Goal: Task Accomplishment & Management: Use online tool/utility

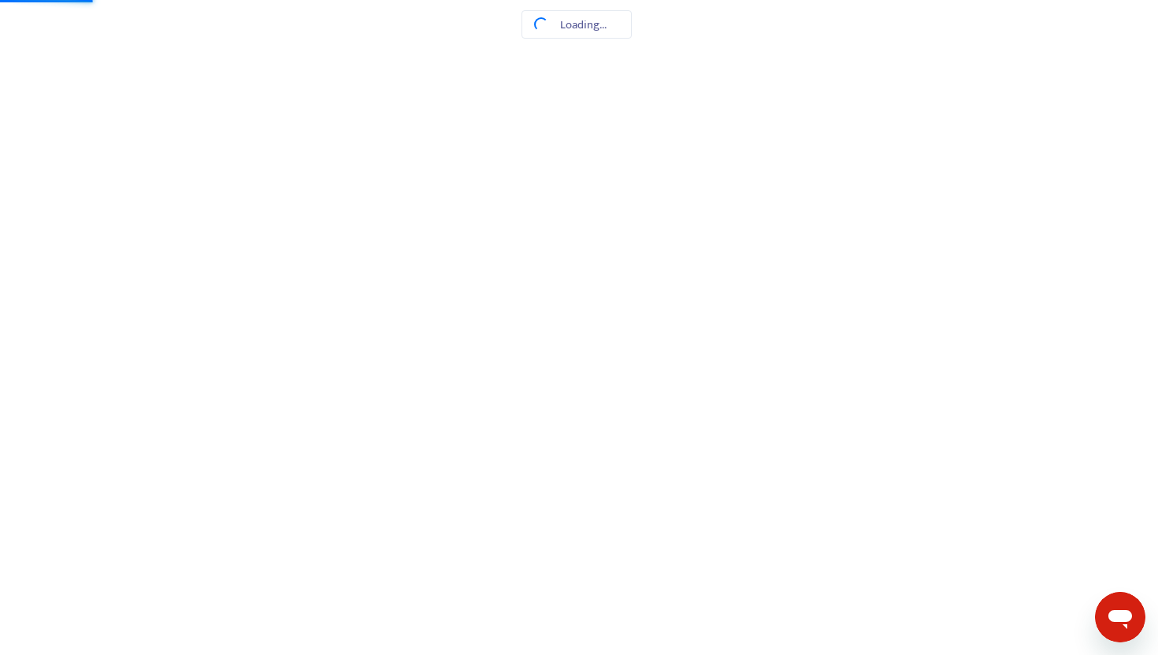
click at [534, 0] on html at bounding box center [579, 0] width 1158 height 0
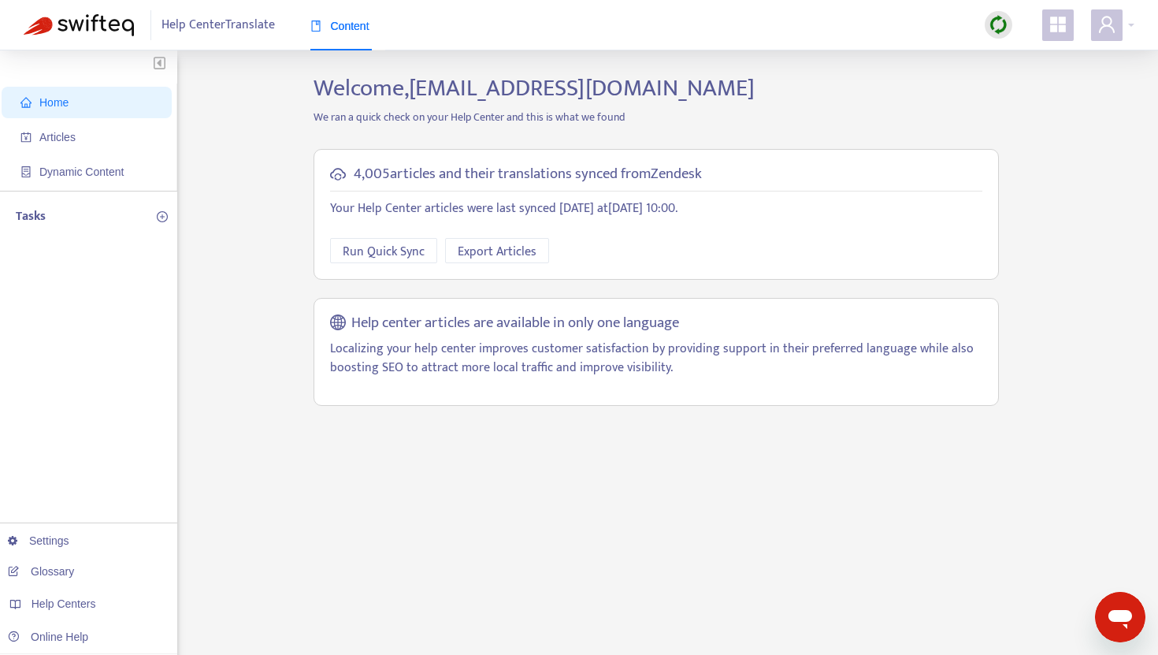
click at [997, 25] on img at bounding box center [999, 25] width 20 height 20
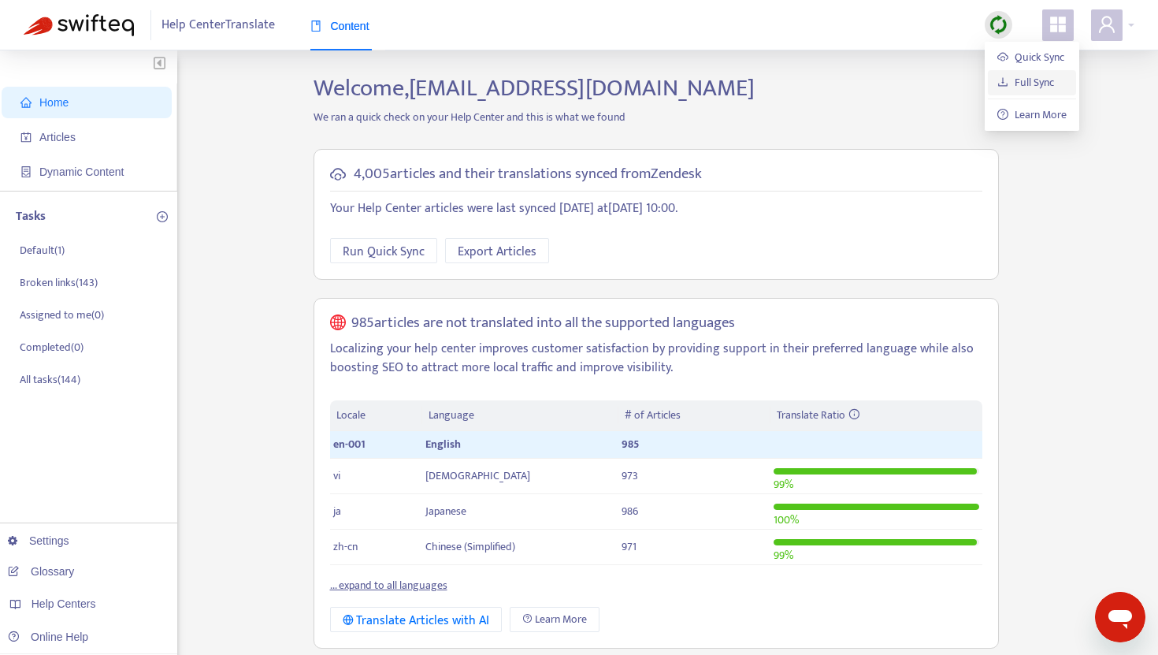
click at [1024, 78] on link "Full Sync" at bounding box center [1025, 82] width 57 height 18
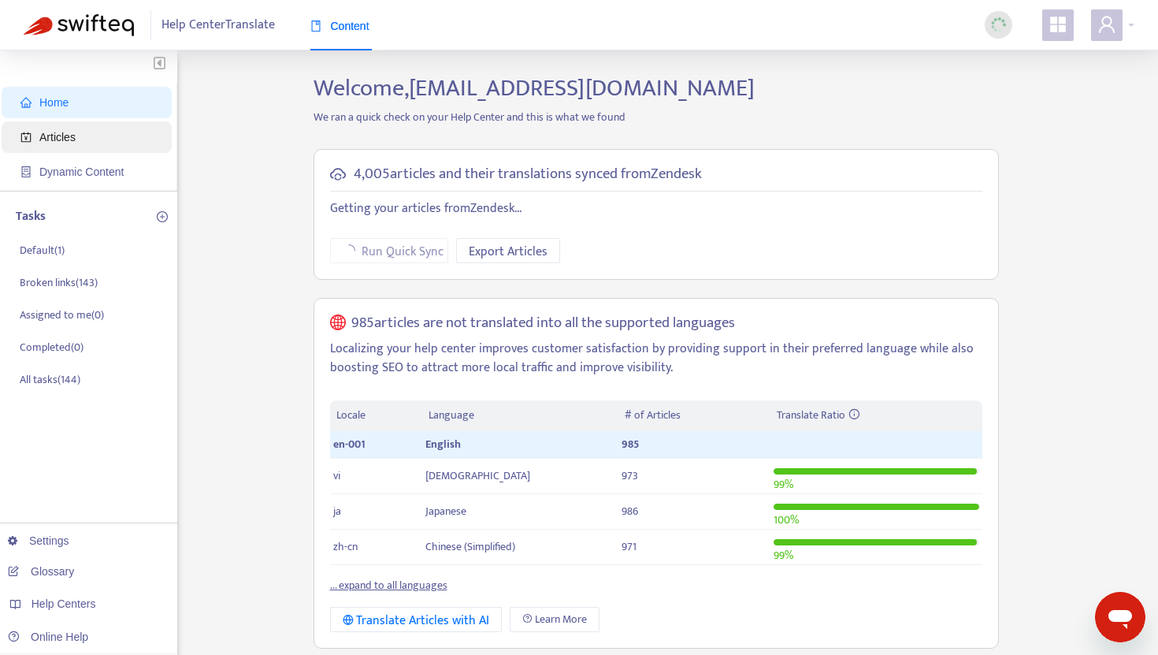
click at [103, 147] on span "Articles" at bounding box center [89, 137] width 139 height 32
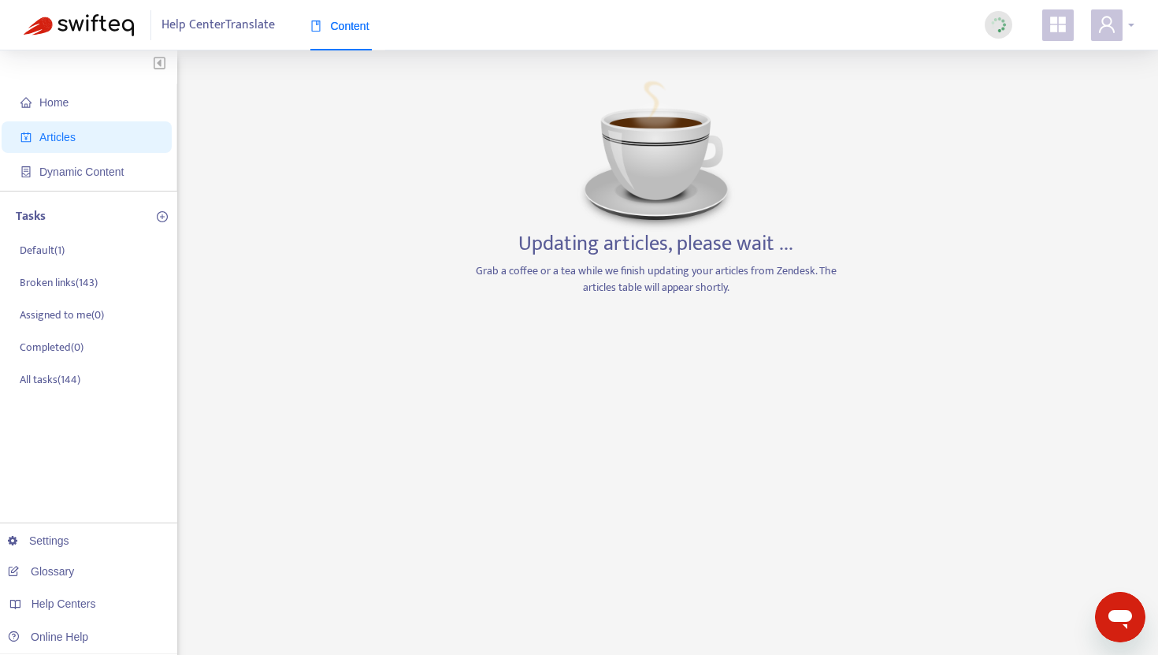
click at [1112, 29] on icon "user" at bounding box center [1107, 24] width 16 height 17
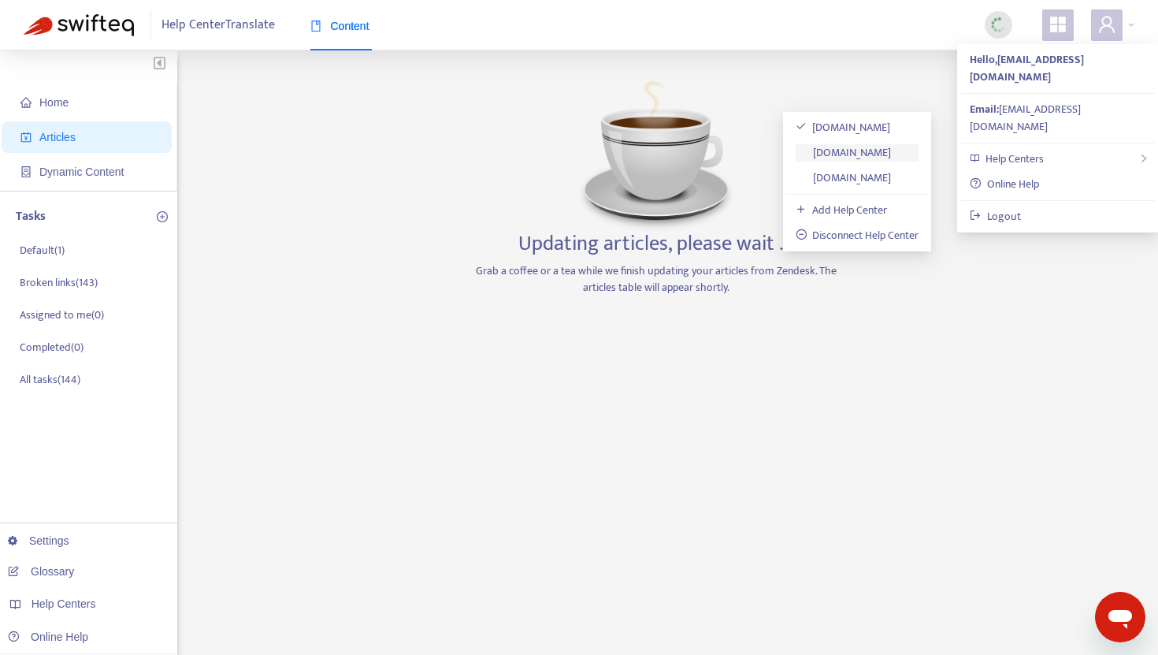
click at [884, 161] on link "support.shoplineapp.com" at bounding box center [844, 152] width 96 height 18
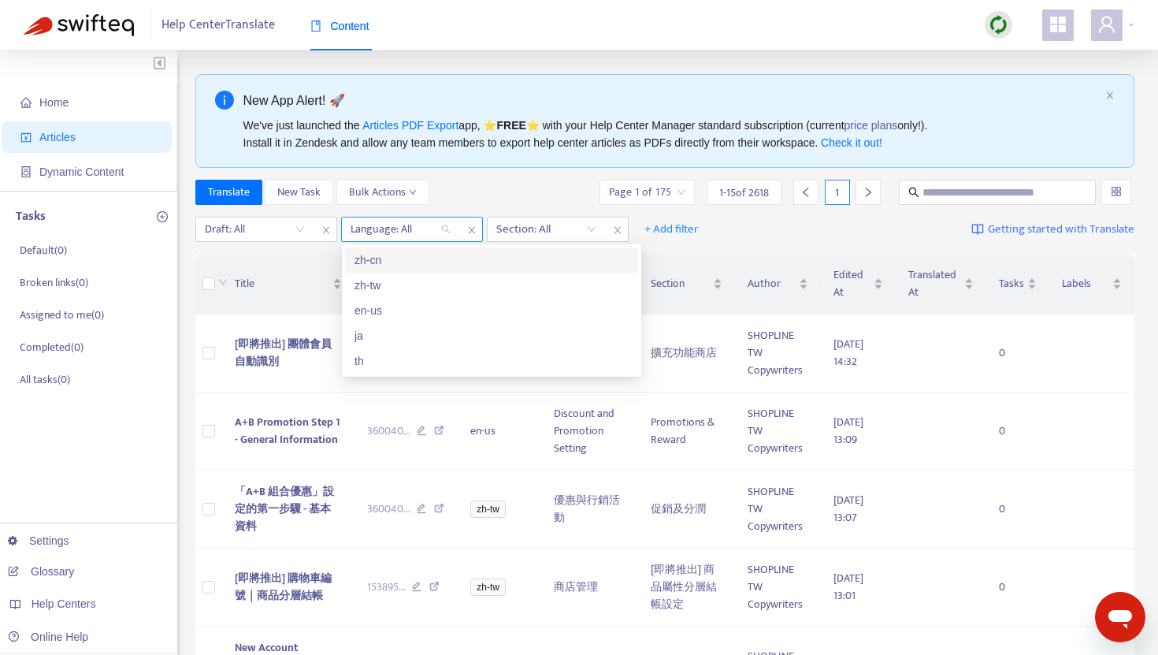
click at [445, 234] on div "Language: All" at bounding box center [400, 229] width 117 height 24
click at [413, 334] on div "ja" at bounding box center [492, 335] width 274 height 17
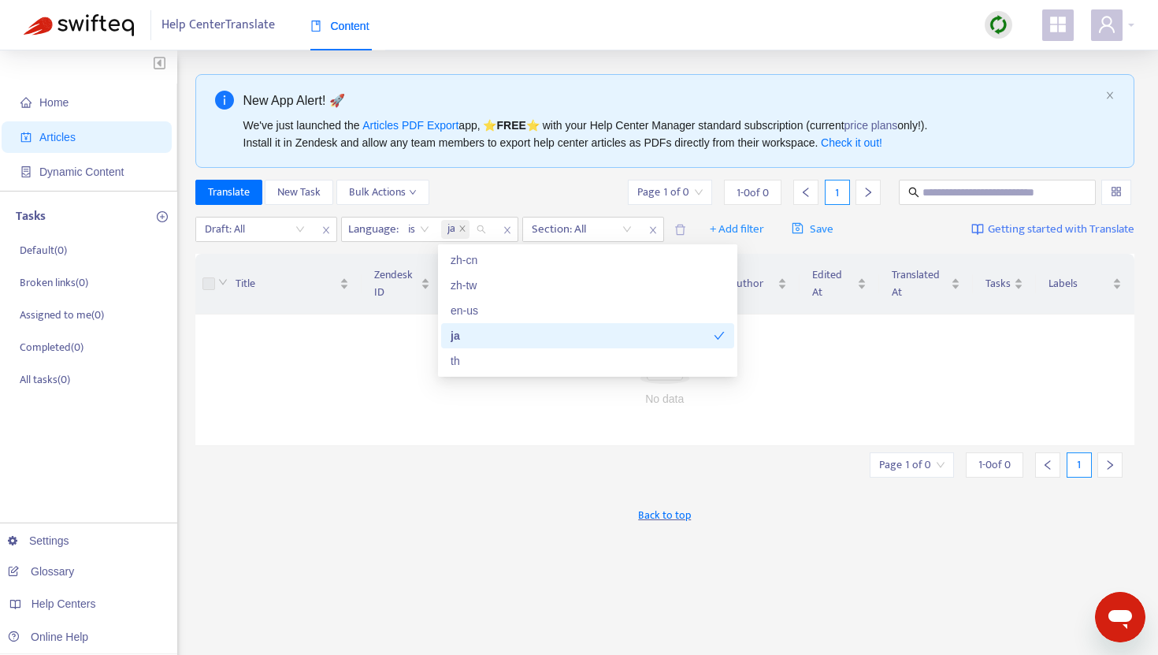
click at [460, 185] on div "Translate New Task Bulk Actions Page 1 of 0 1 - 0 of 0 1" at bounding box center [665, 192] width 940 height 25
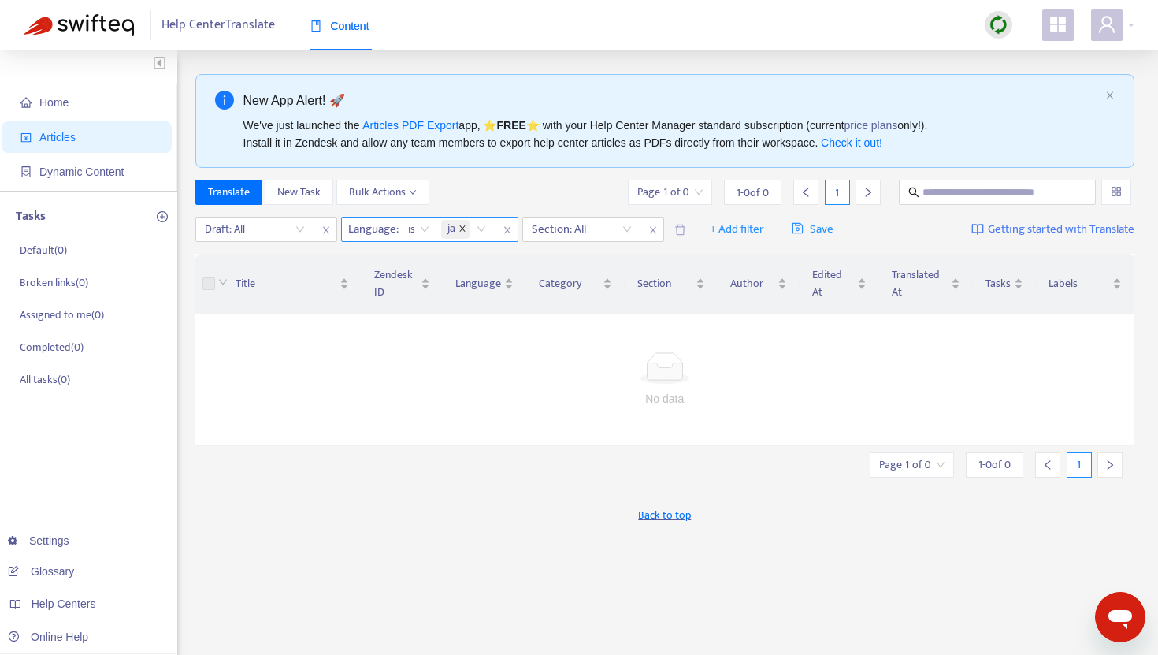
click at [462, 228] on icon "close" at bounding box center [462, 229] width 6 height 6
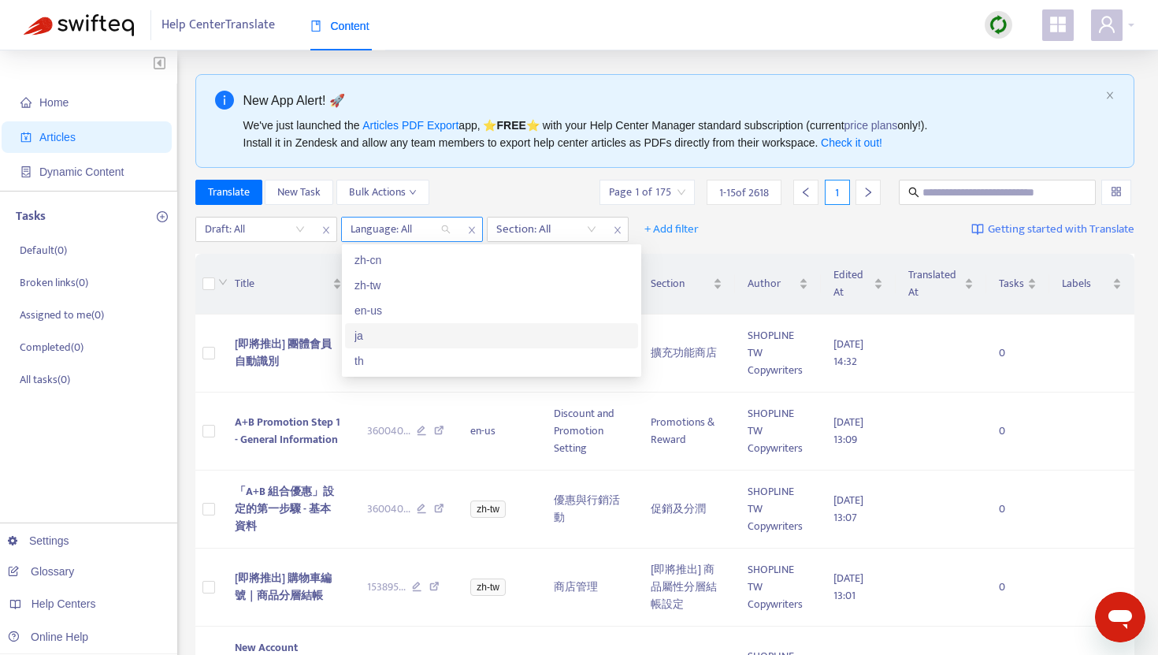
click at [447, 231] on div "Language: All" at bounding box center [400, 229] width 117 height 24
click at [414, 310] on div "en-us" at bounding box center [492, 310] width 274 height 17
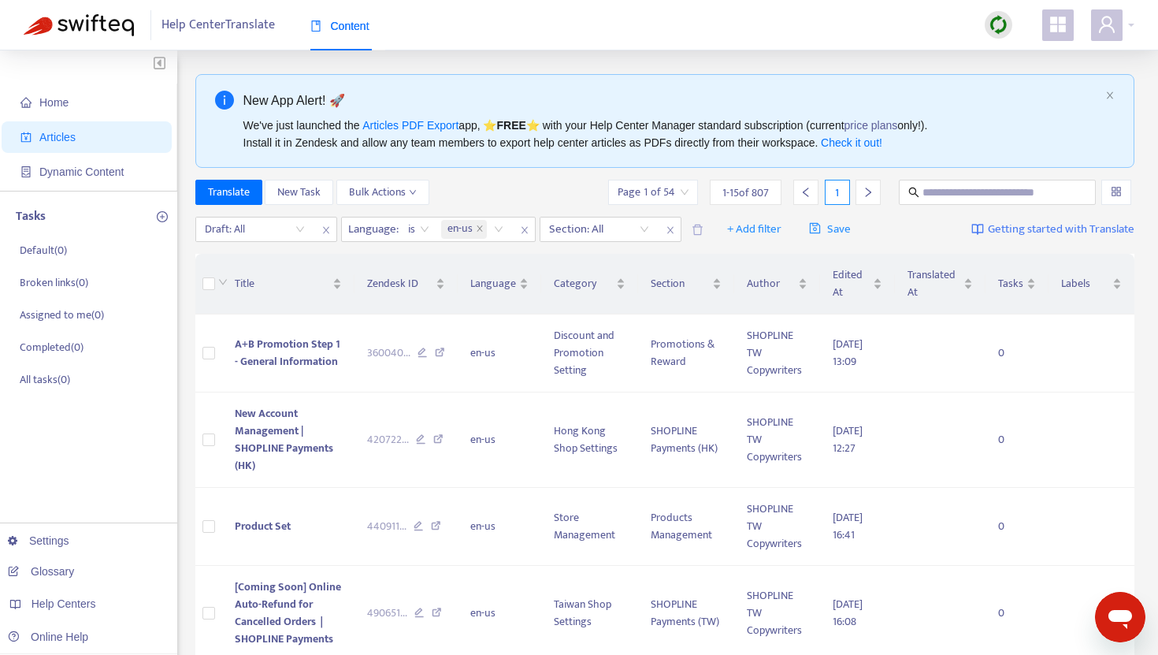
click at [1001, 18] on img at bounding box center [999, 25] width 20 height 20
click at [1016, 91] on link "Full Sync" at bounding box center [1025, 82] width 57 height 18
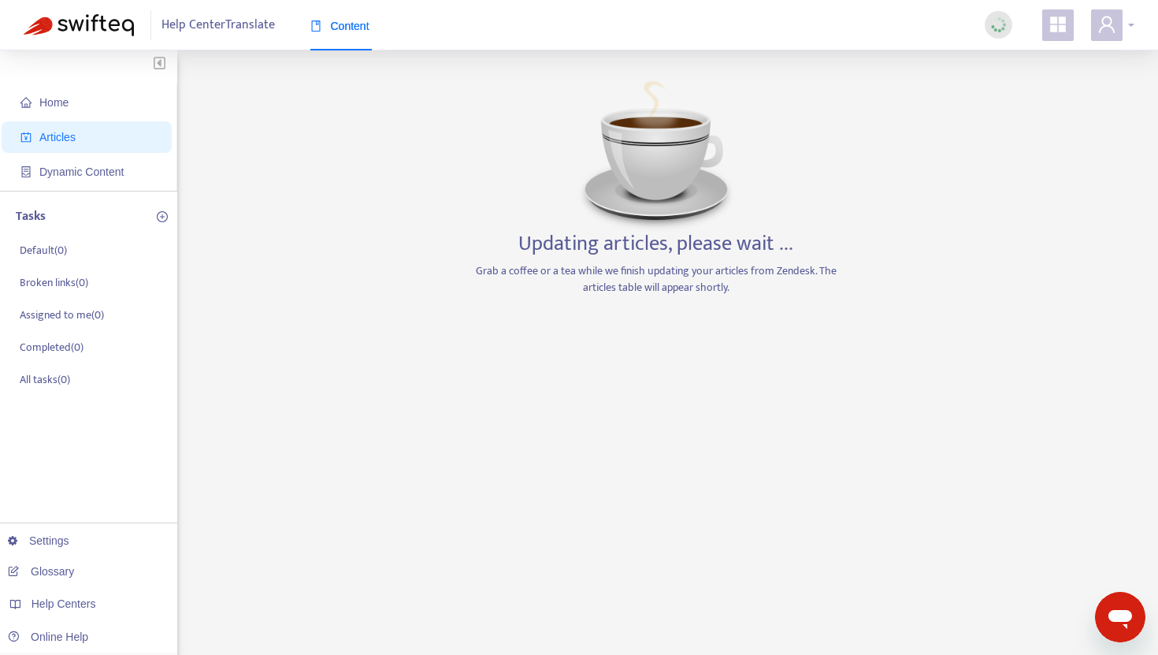
click at [1097, 32] on span at bounding box center [1107, 25] width 32 height 32
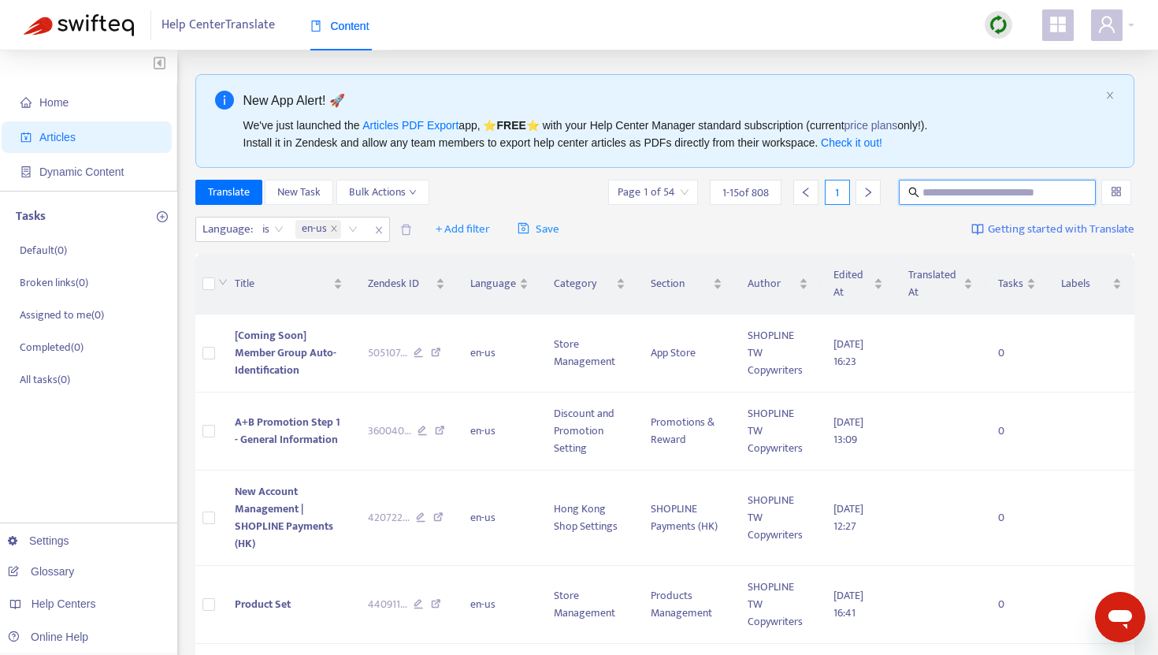
click at [927, 187] on input "text" at bounding box center [998, 192] width 151 height 17
paste input "**********"
type input "**********"
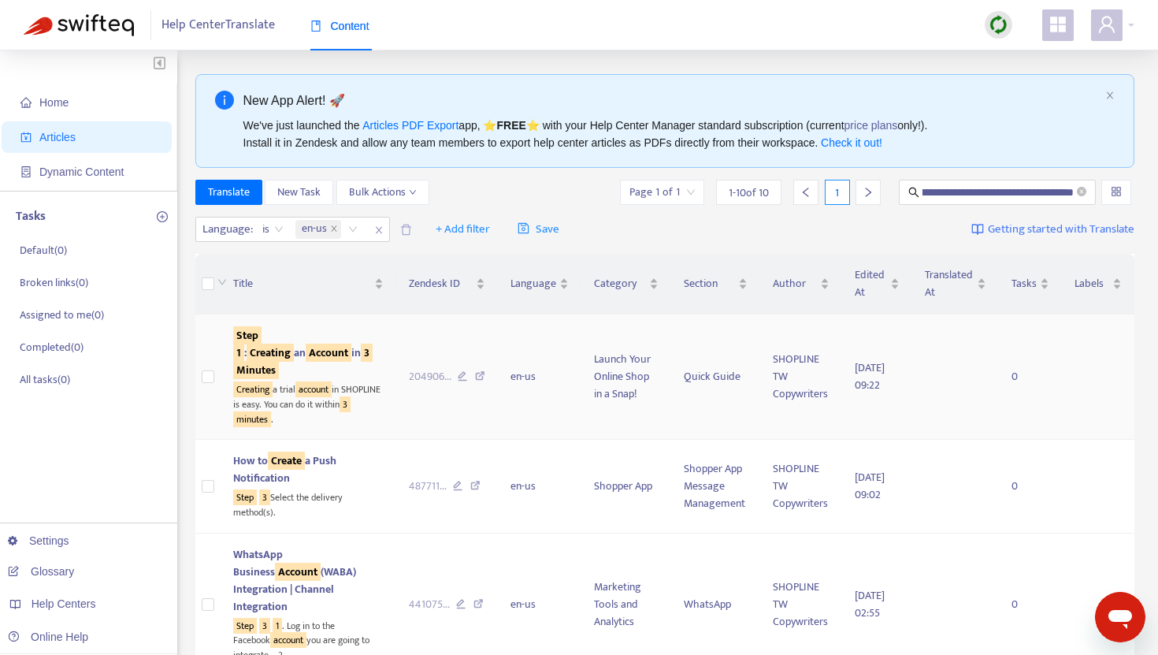
scroll to position [0, 0]
click at [246, 381] on sqkw "Creating" at bounding box center [252, 389] width 39 height 16
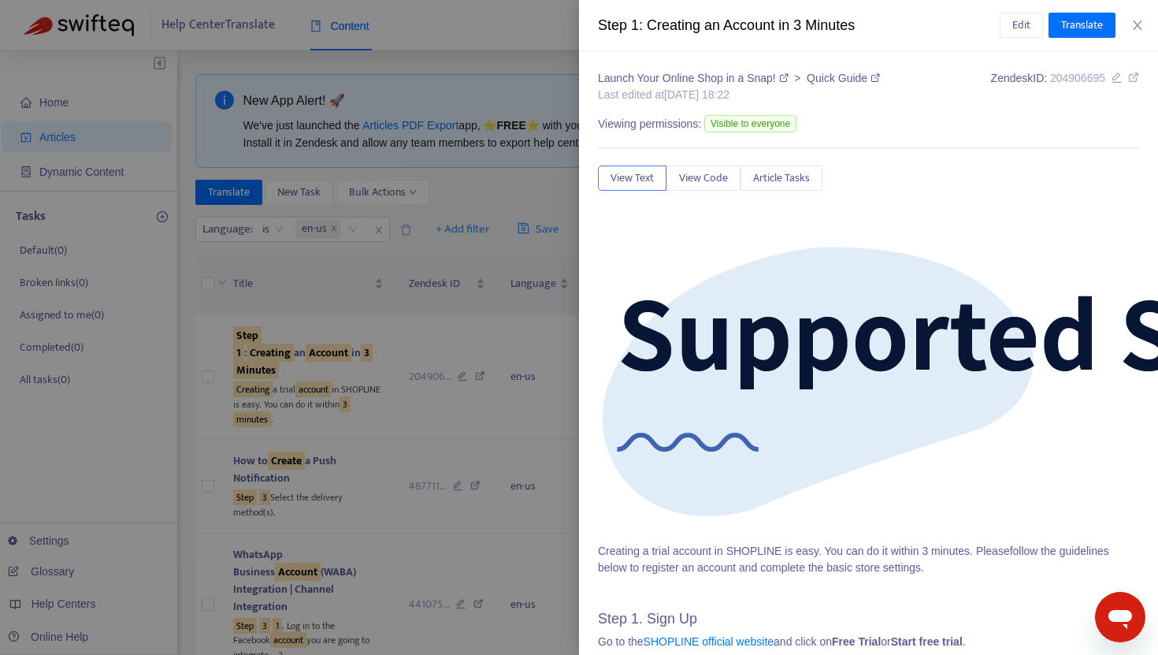
click at [269, 305] on div at bounding box center [579, 327] width 1158 height 655
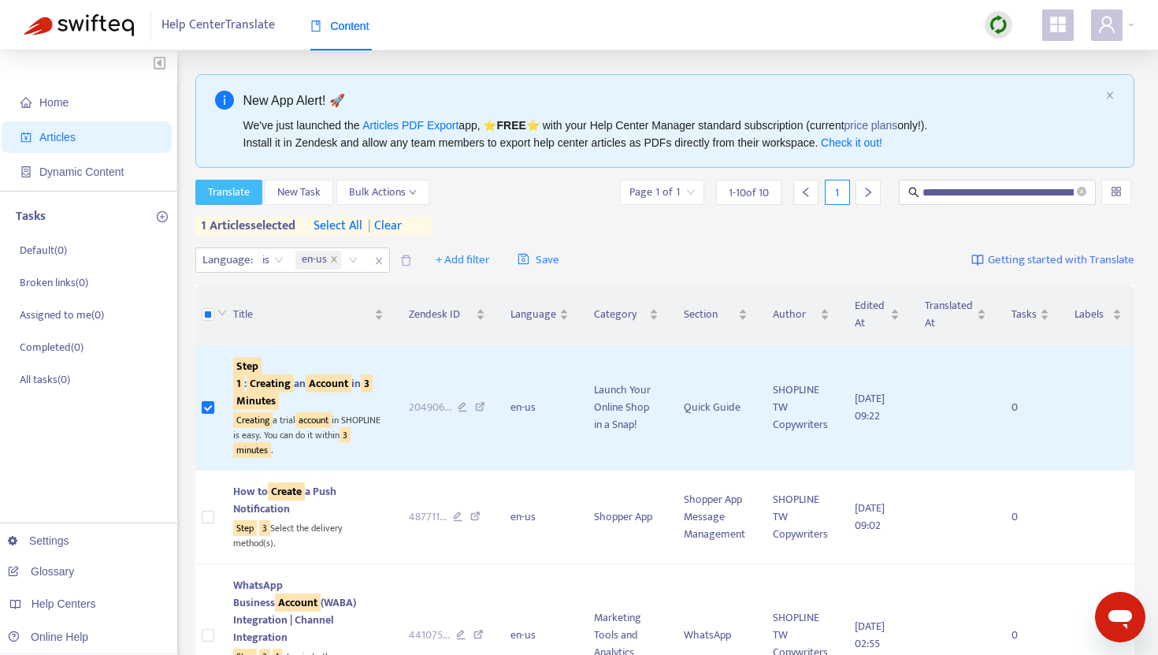
click at [240, 202] on button "Translate" at bounding box center [228, 192] width 67 height 25
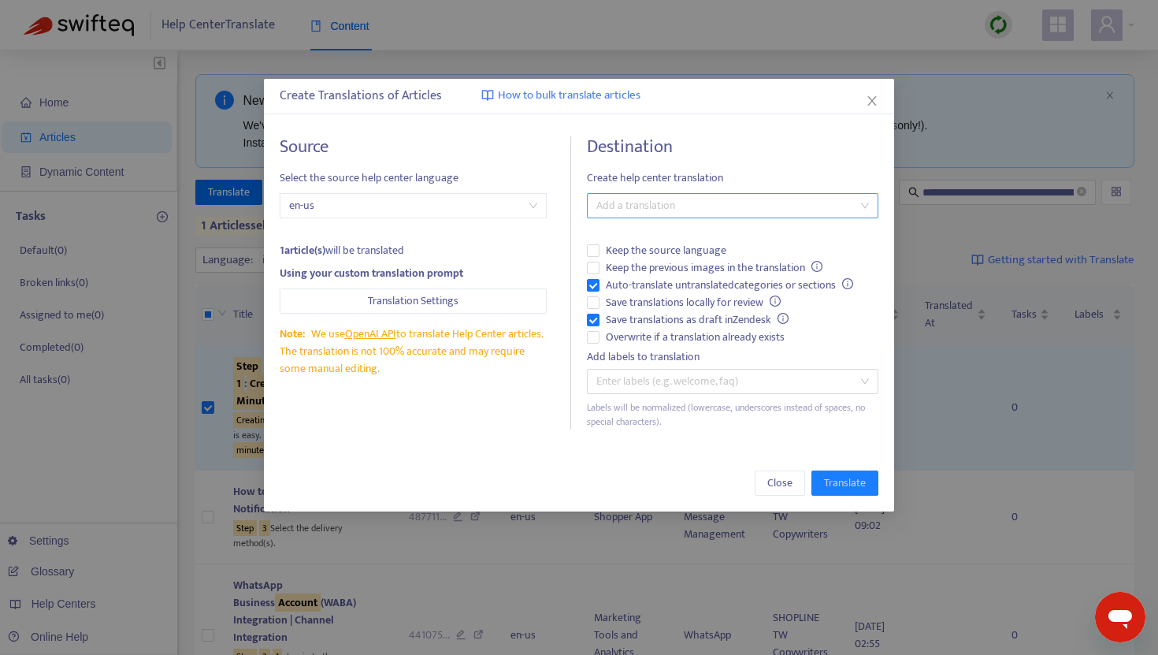
click at [715, 202] on div at bounding box center [725, 205] width 268 height 19
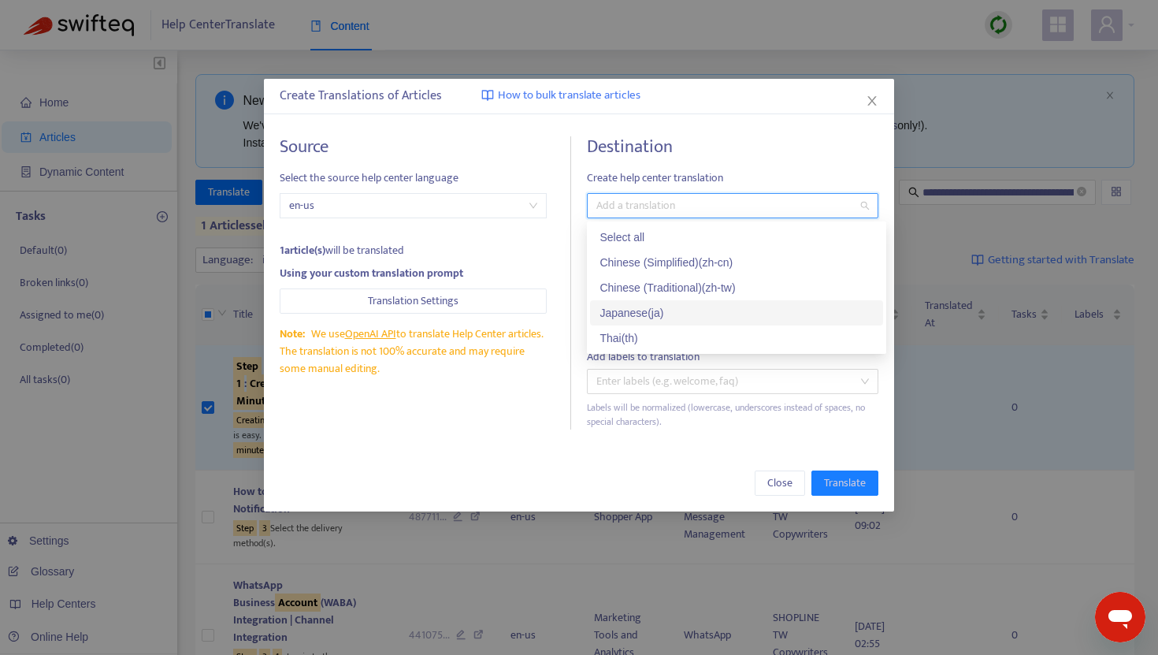
click at [676, 306] on div "Japanese ( ja )" at bounding box center [737, 312] width 274 height 17
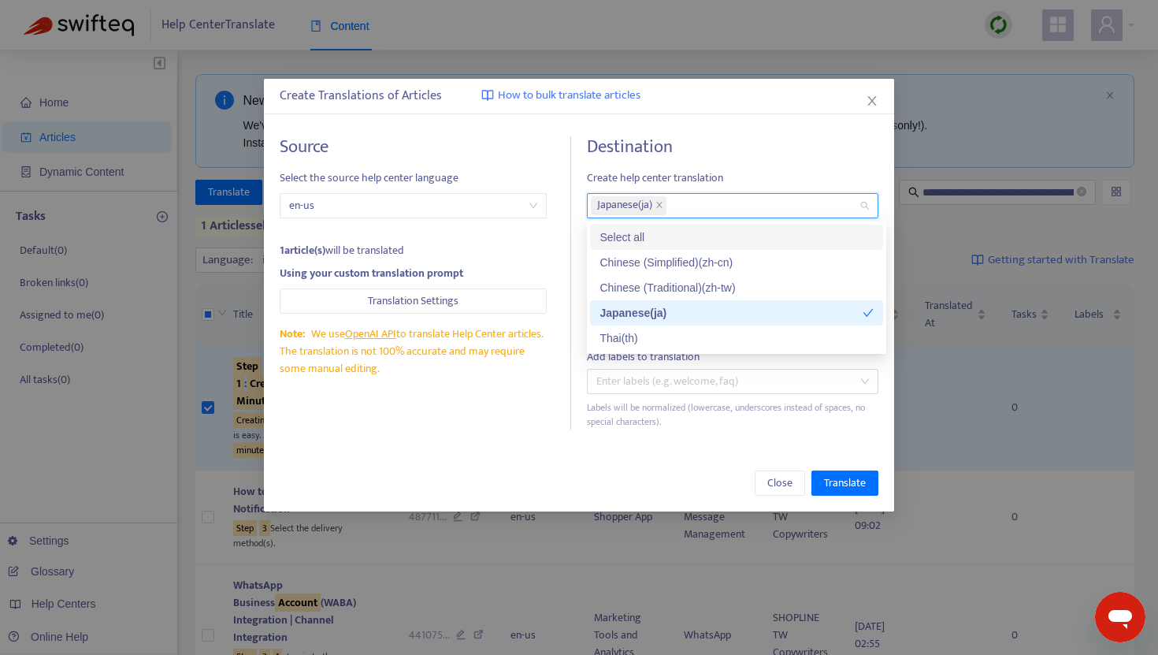
click at [737, 153] on h4 "Destination" at bounding box center [733, 146] width 292 height 21
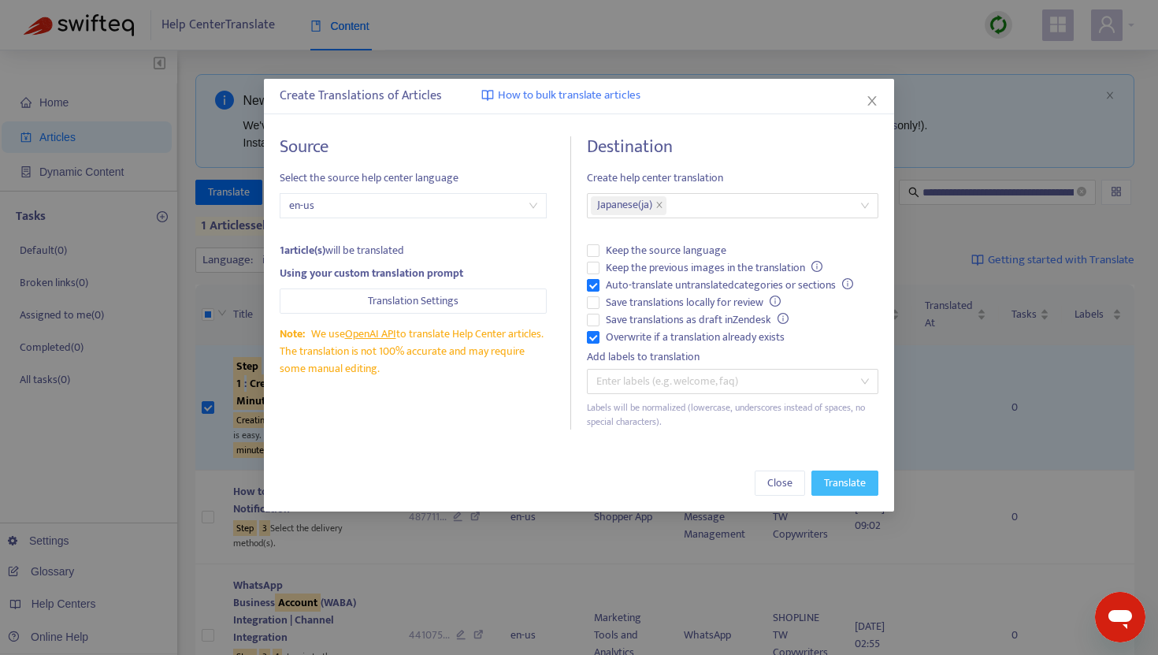
click at [845, 489] on span "Translate" at bounding box center [845, 482] width 42 height 17
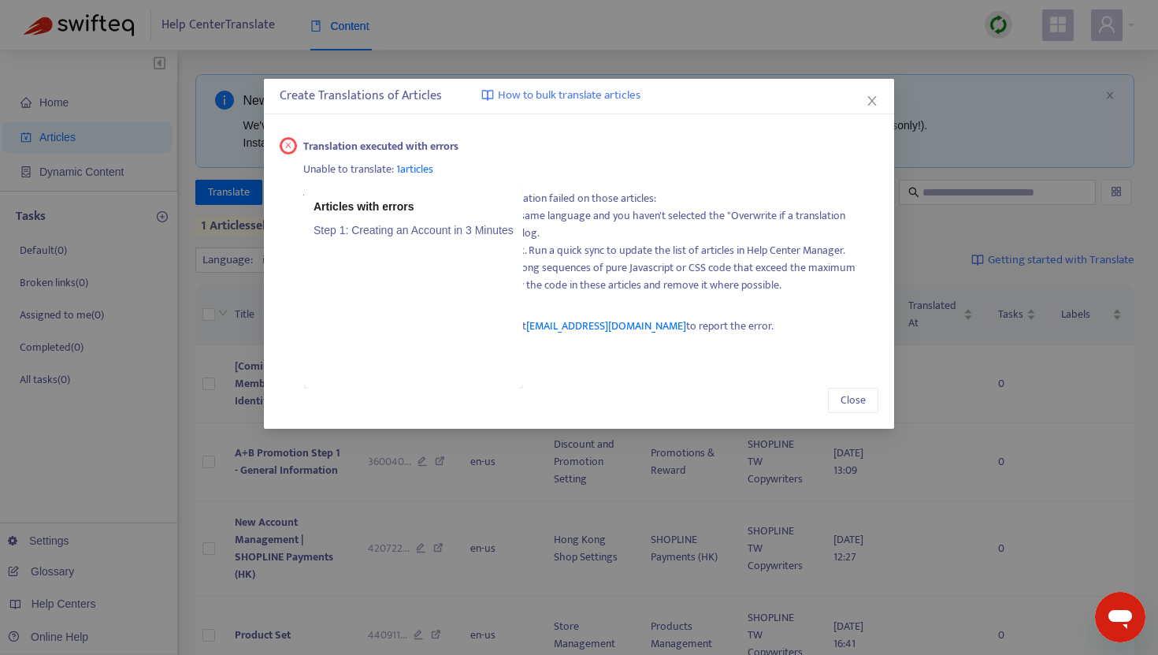
click at [425, 166] on span "1 articles" at bounding box center [414, 169] width 37 height 18
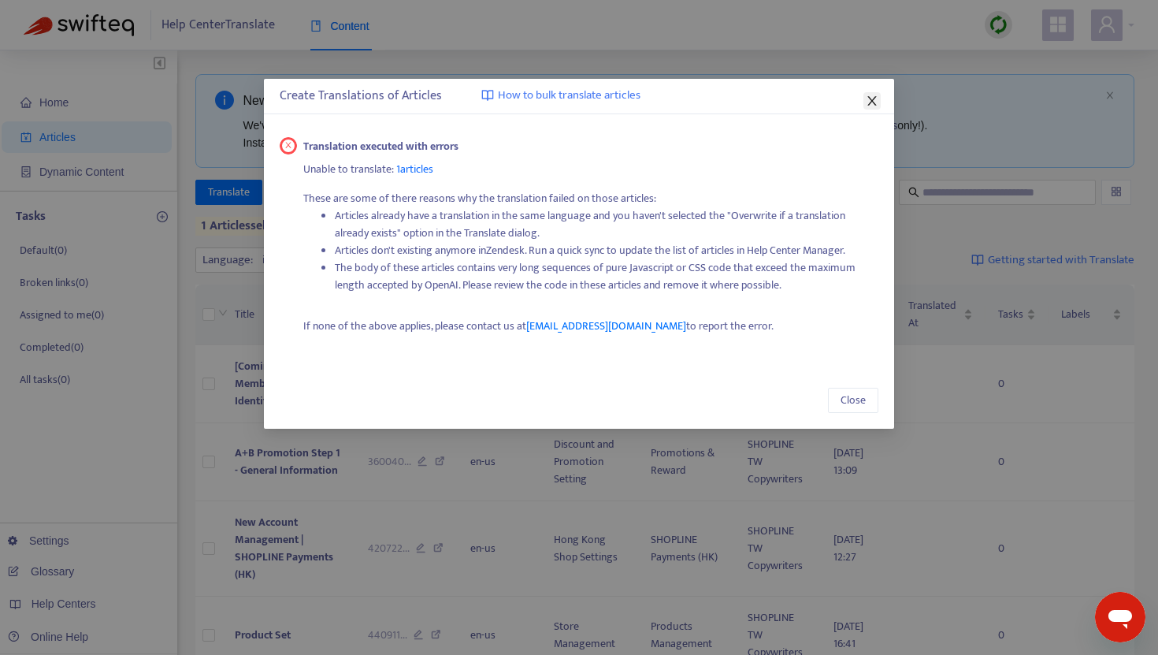
click at [869, 98] on icon "close" at bounding box center [872, 101] width 13 height 13
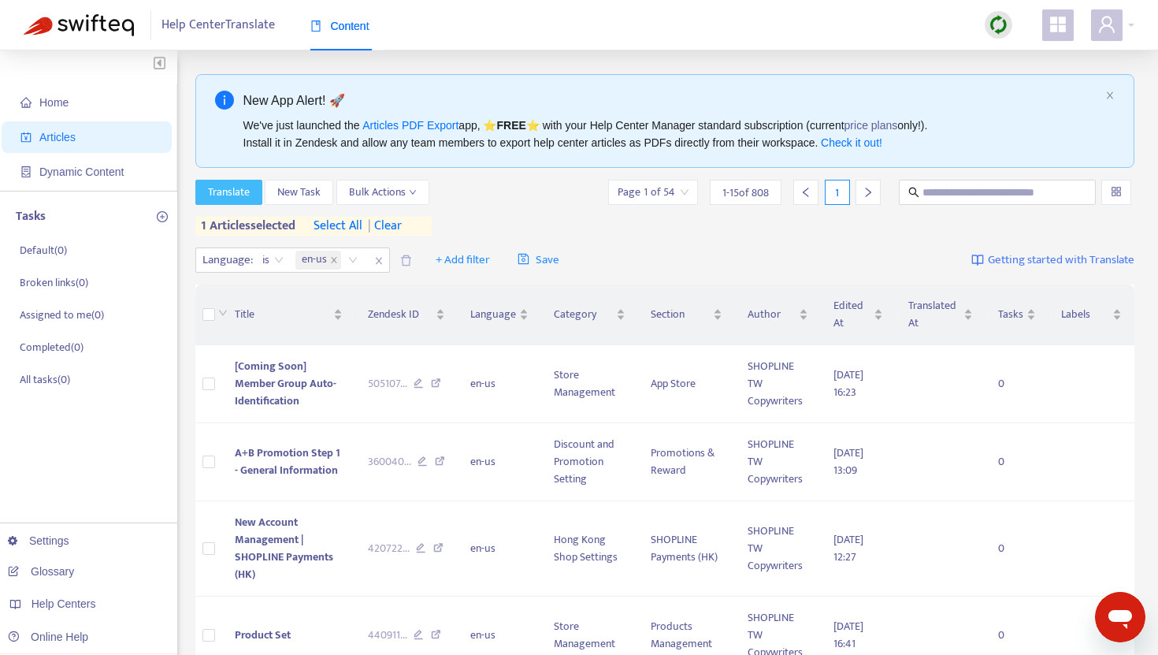
click at [227, 190] on span "Translate" at bounding box center [229, 192] width 42 height 17
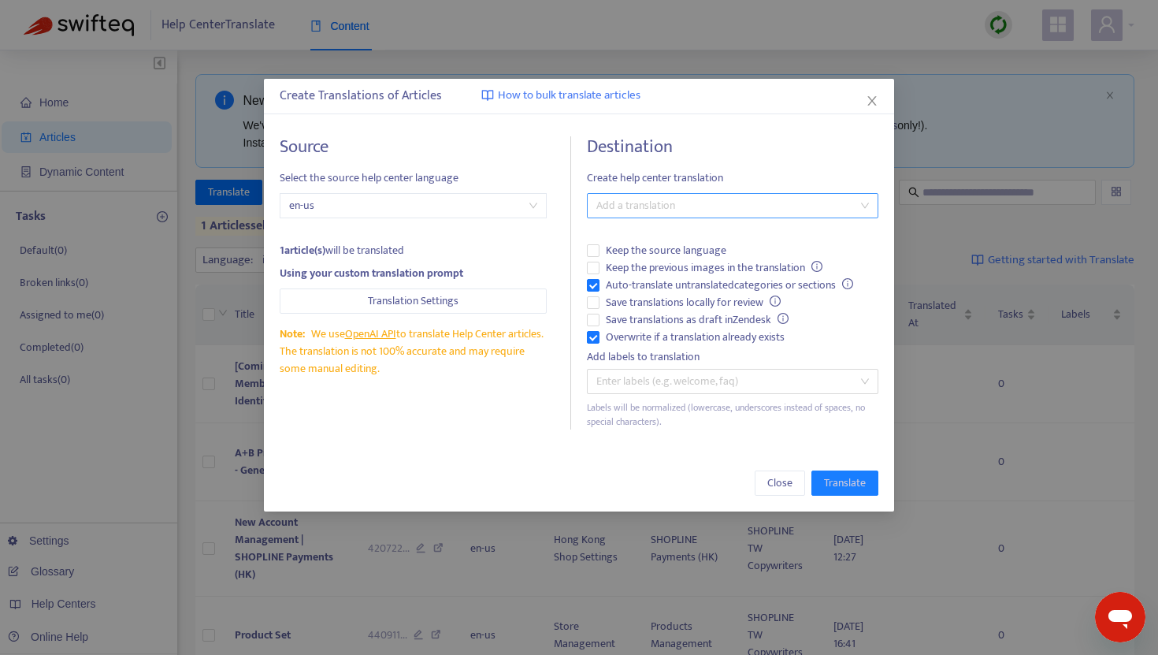
click at [657, 212] on div at bounding box center [725, 205] width 268 height 19
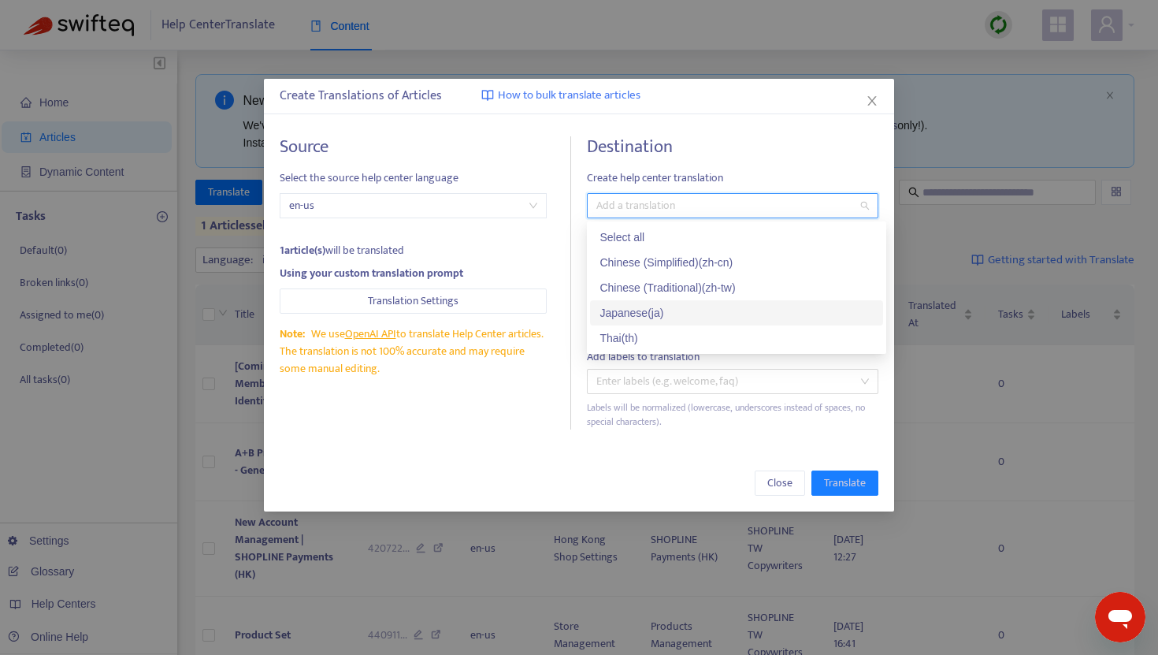
click at [630, 306] on div "Japanese ( ja )" at bounding box center [737, 312] width 274 height 17
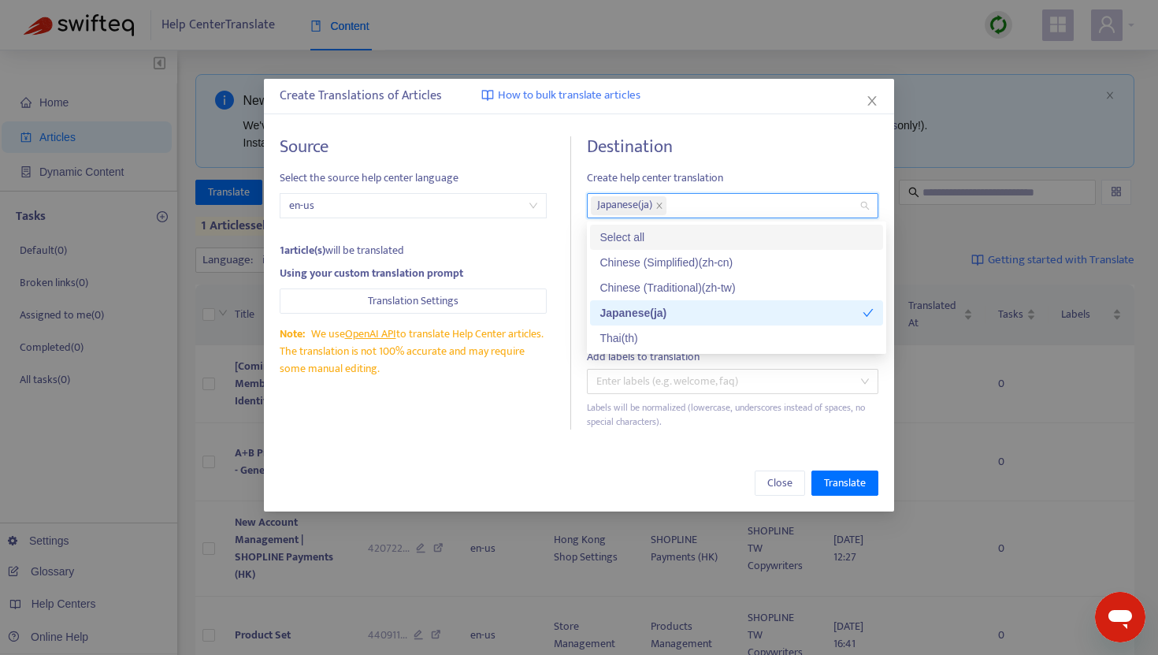
click at [700, 121] on div "Source Select the source help center language en-us 1 article(s) will be transl…" at bounding box center [579, 283] width 630 height 325
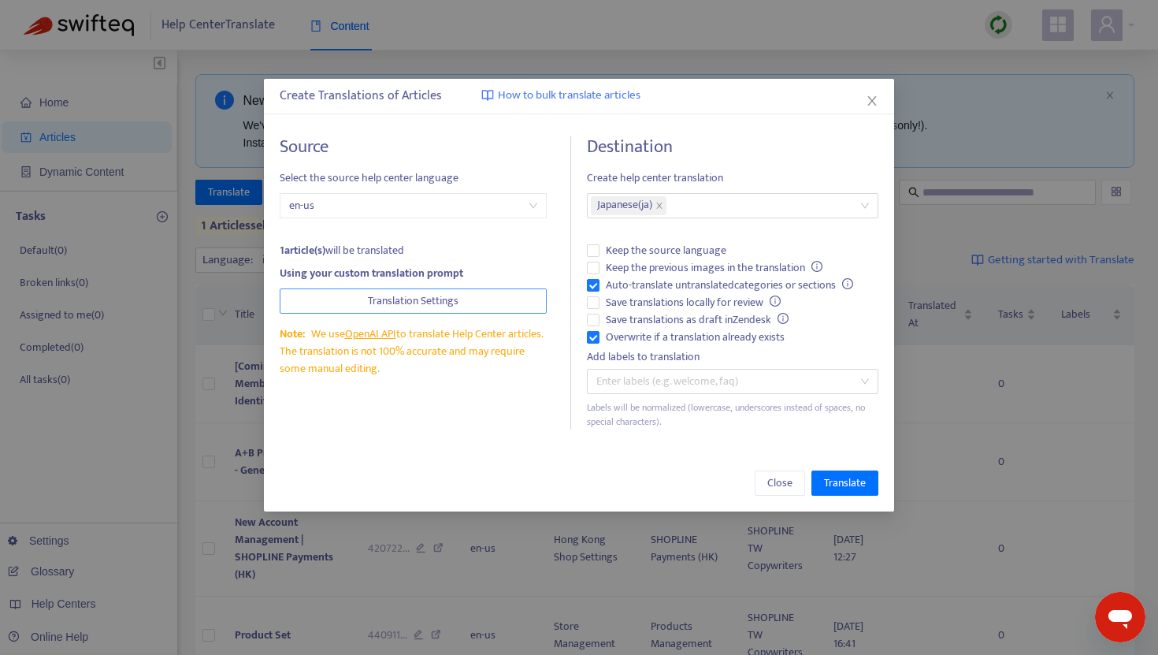
click at [391, 299] on span "Translation Settings" at bounding box center [413, 300] width 91 height 17
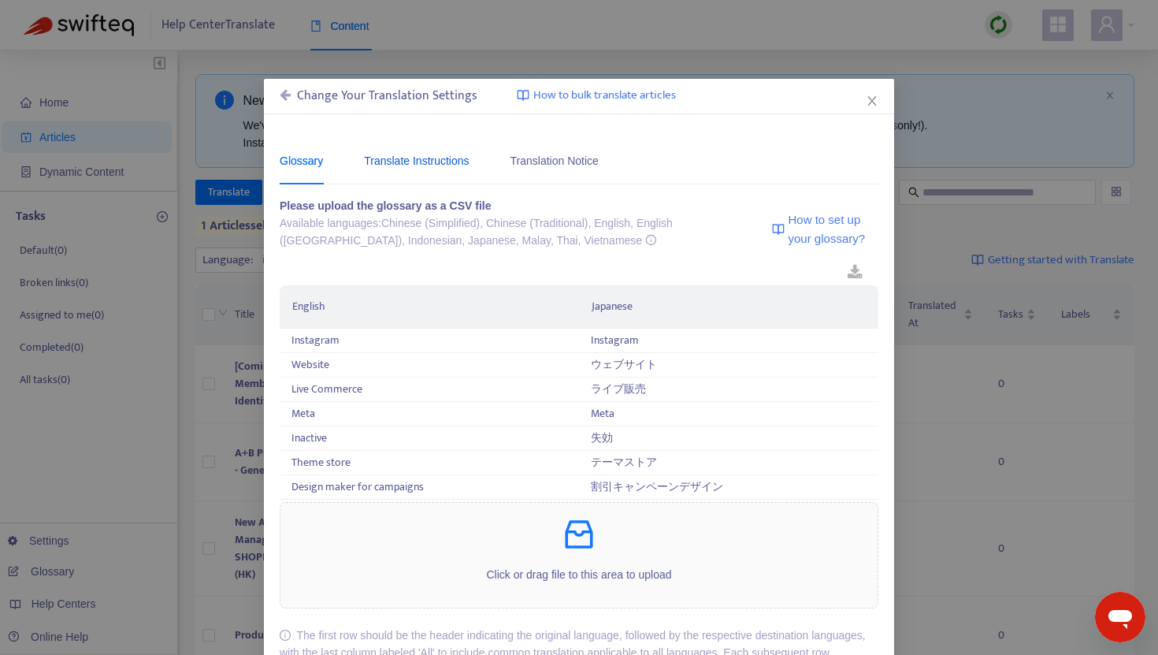
click at [430, 169] on div "Translate Instructions" at bounding box center [416, 160] width 105 height 17
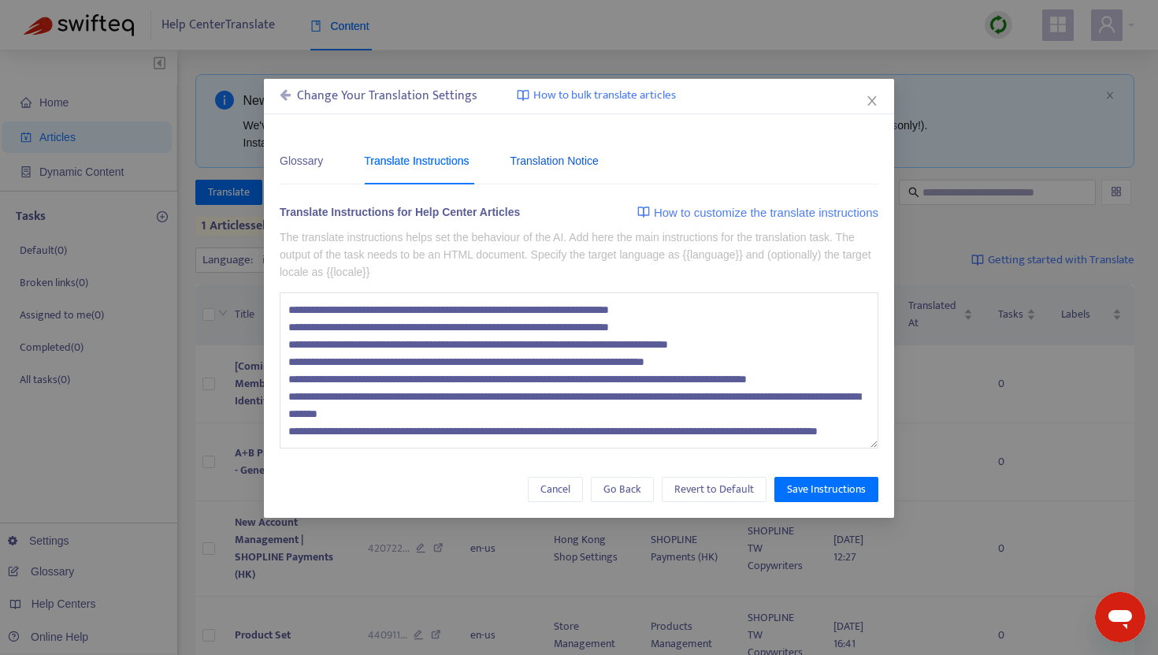
click at [561, 163] on div "Translation Notice" at bounding box center [555, 160] width 88 height 17
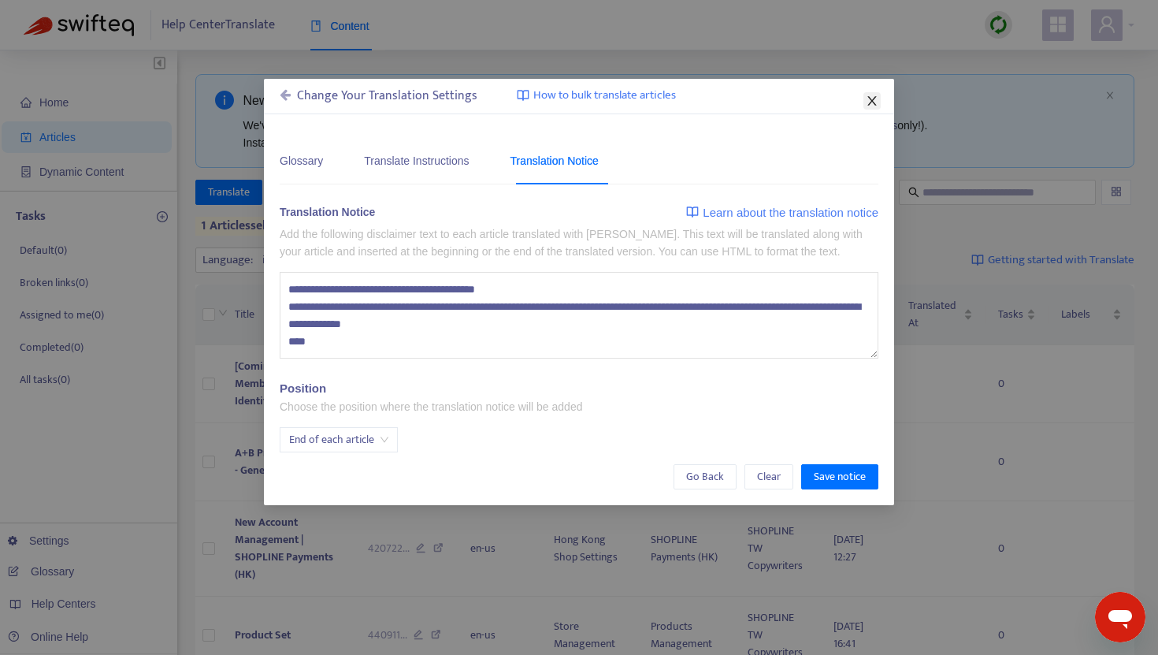
click at [875, 98] on icon "close" at bounding box center [872, 101] width 13 height 13
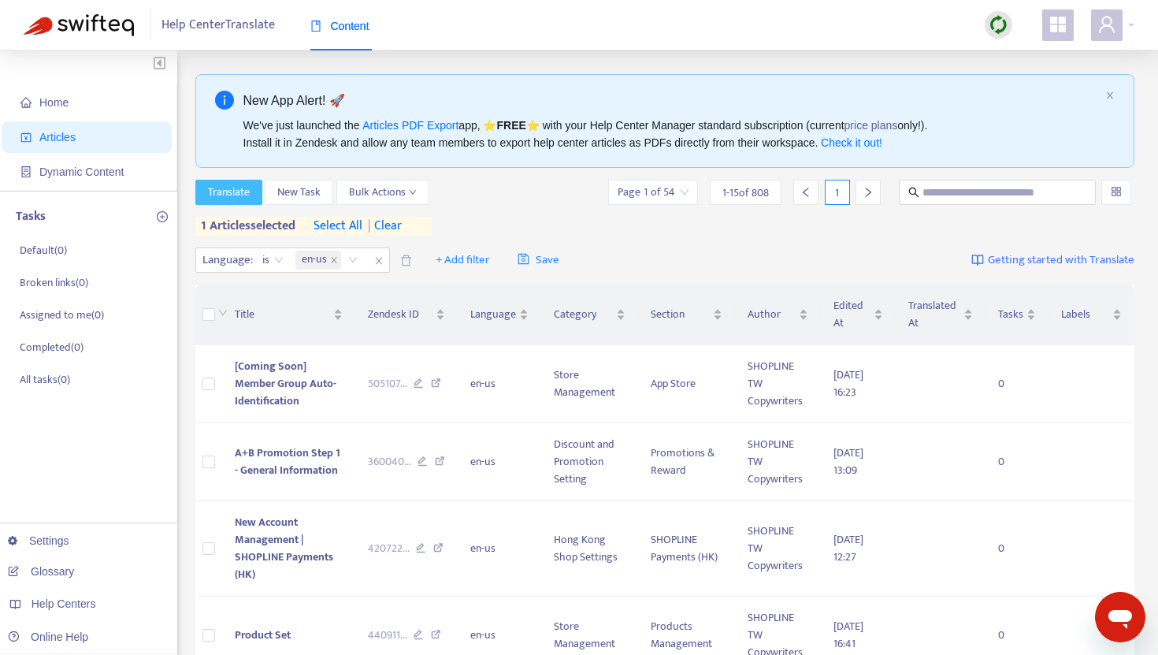
click at [233, 193] on span "Translate" at bounding box center [229, 192] width 42 height 17
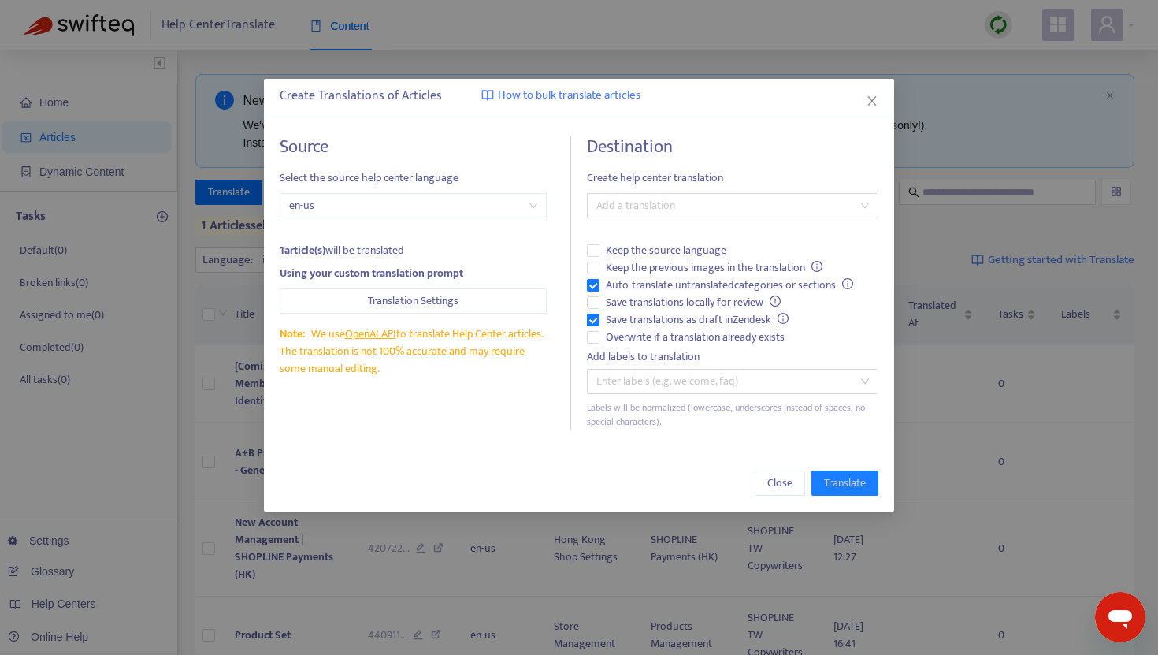
click at [639, 217] on div "Destination Create help center translation Add a translation Keep the source la…" at bounding box center [733, 282] width 292 height 293
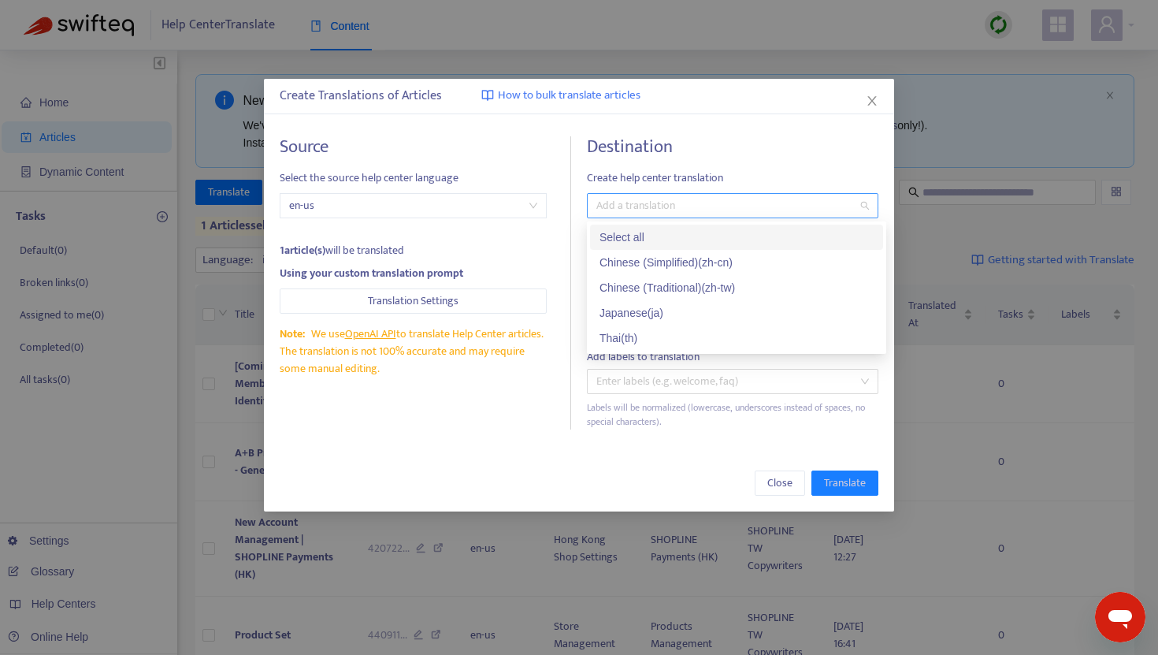
click at [644, 206] on div at bounding box center [725, 205] width 268 height 19
click at [615, 319] on div "Japanese ( ja )" at bounding box center [737, 312] width 274 height 17
click at [707, 169] on span "Create help center translation" at bounding box center [733, 177] width 292 height 17
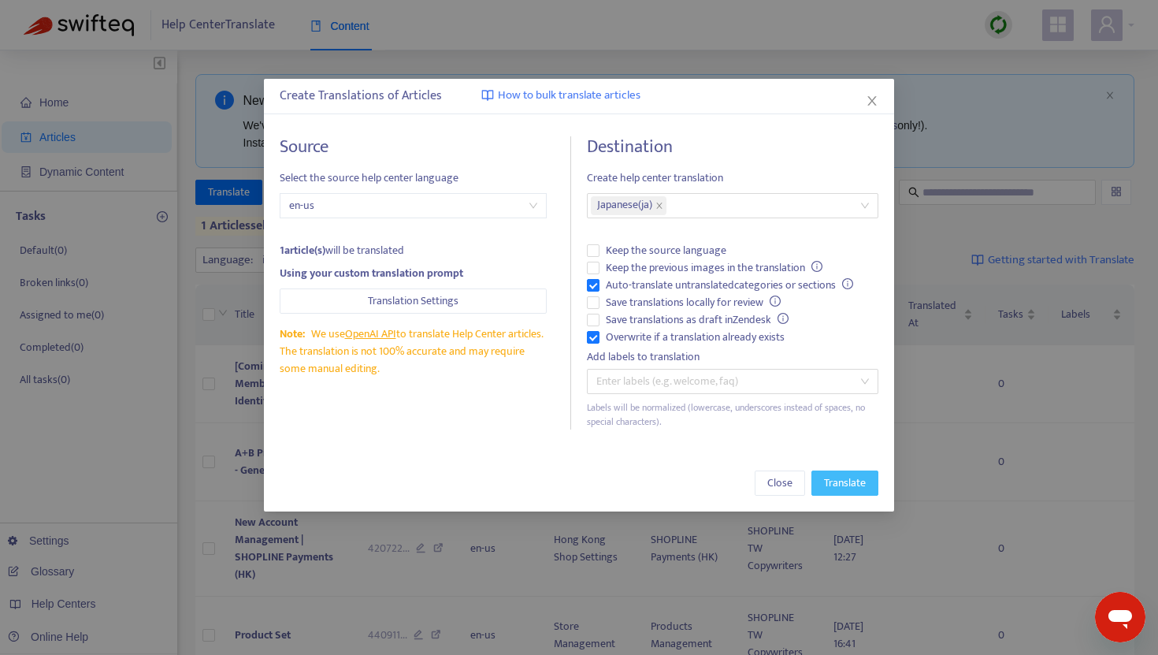
click at [828, 481] on span "Translate" at bounding box center [845, 482] width 42 height 17
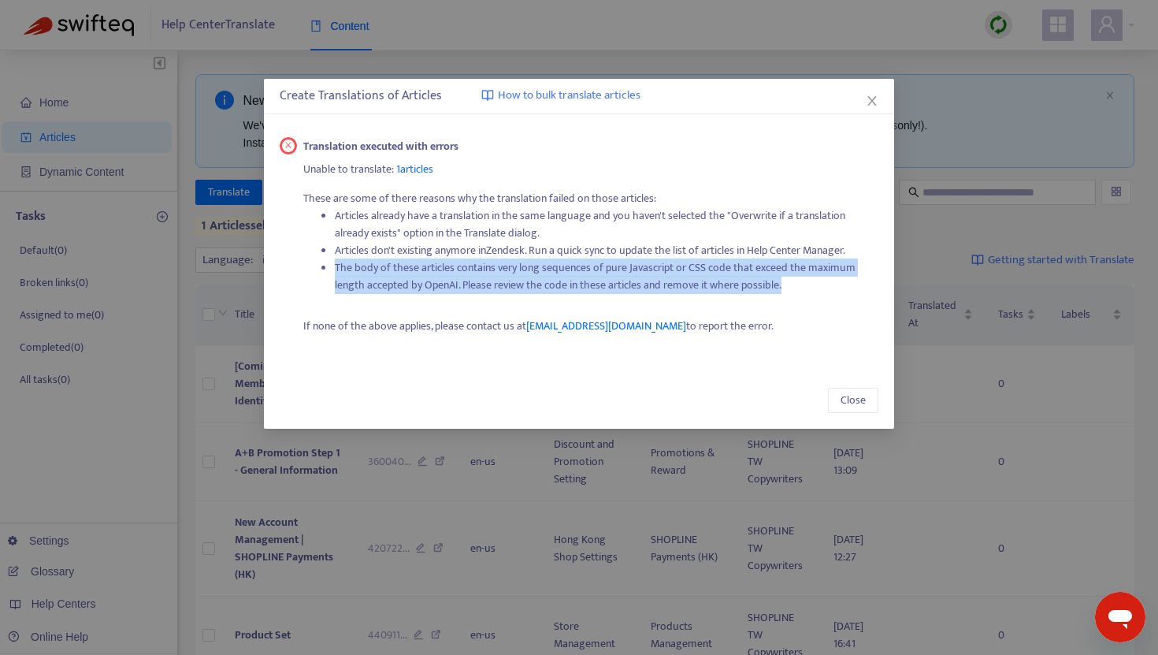
drag, startPoint x: 793, startPoint y: 285, endPoint x: 334, endPoint y: 266, distance: 459.7
click at [335, 266] on li "The body of these articles contains very long sequences of pure Javascript or C…" at bounding box center [607, 276] width 544 height 35
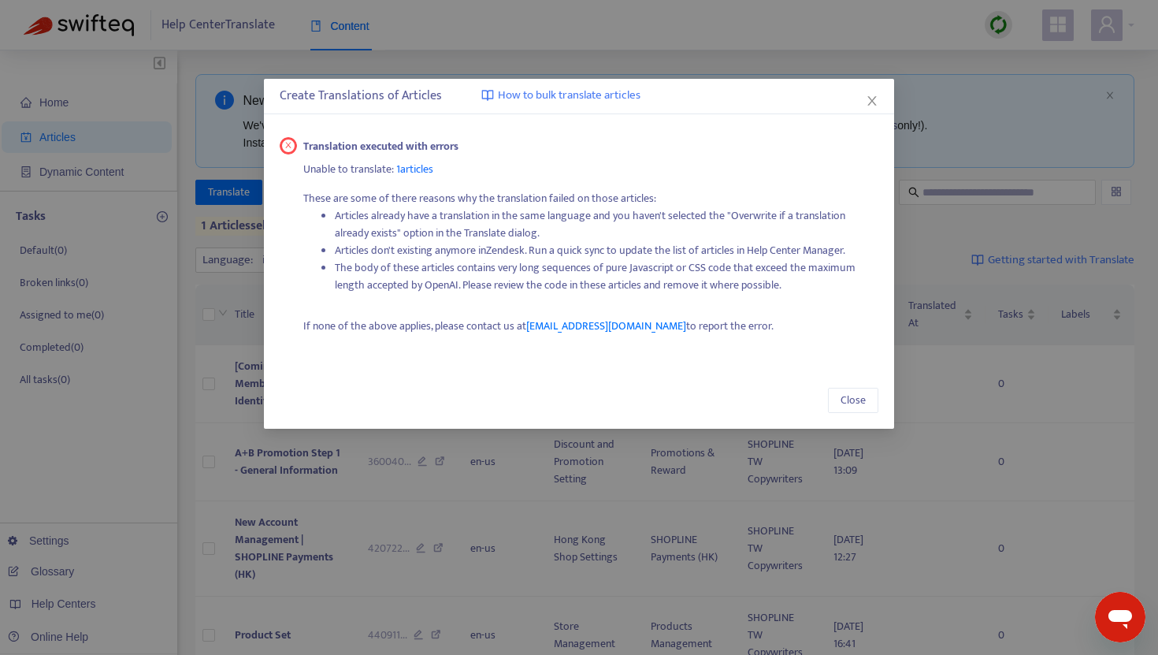
click at [633, 141] on div "Translation executed with errors" at bounding box center [591, 146] width 576 height 17
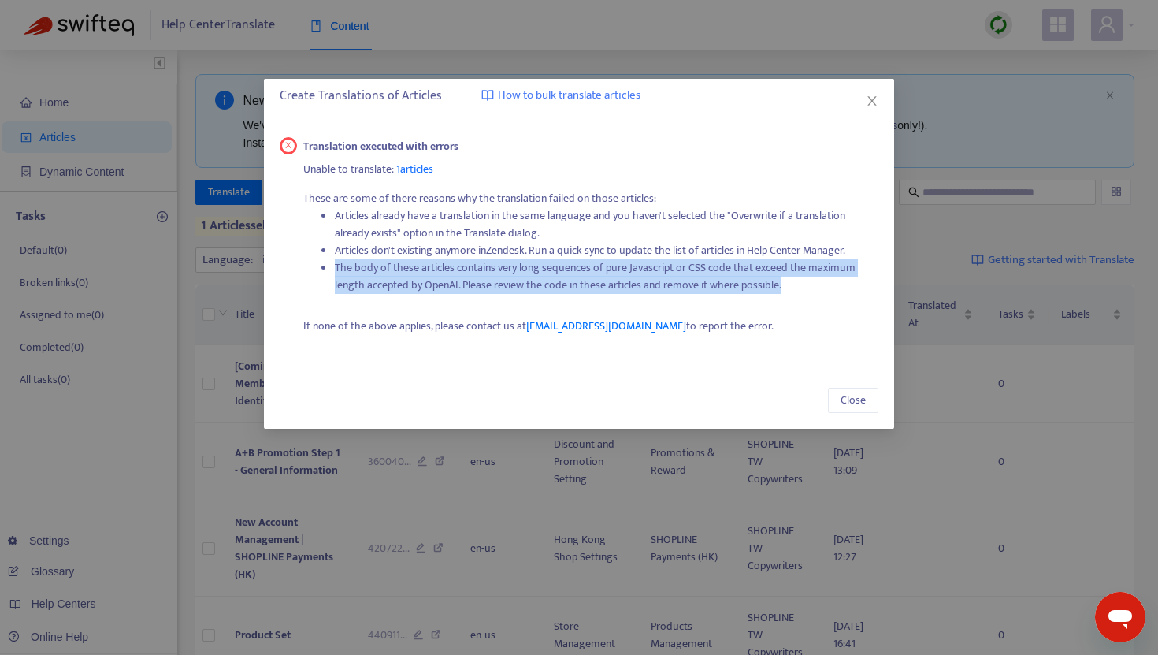
drag, startPoint x: 792, startPoint y: 286, endPoint x: 320, endPoint y: 269, distance: 472.2
click at [320, 269] on ul "Articles already have a translation in the same language and you haven't select…" at bounding box center [591, 250] width 576 height 87
click at [867, 93] on button "Close" at bounding box center [871, 100] width 17 height 17
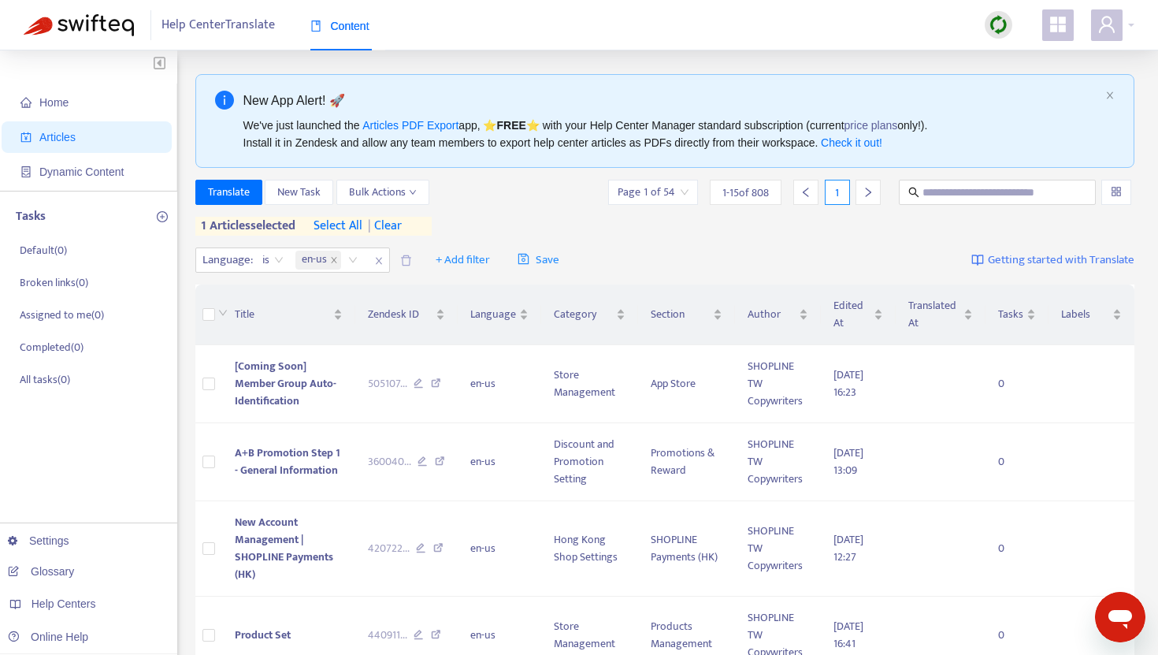
click at [397, 225] on span "| clear" at bounding box center [381, 226] width 39 height 19
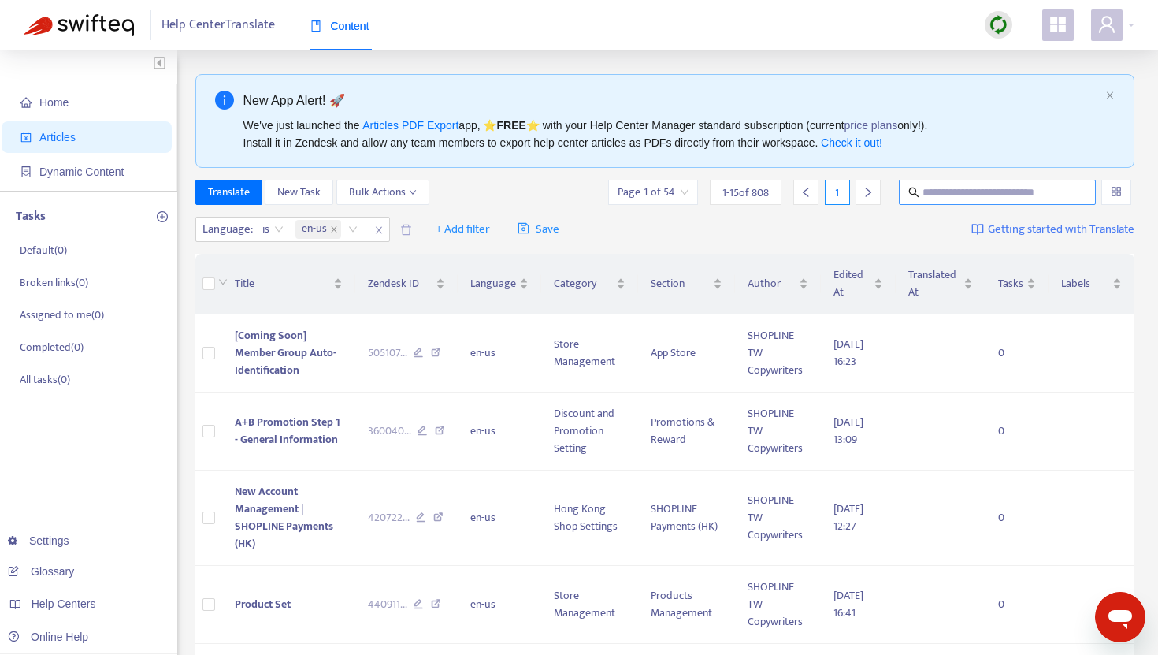
click at [970, 192] on input "text" at bounding box center [998, 192] width 151 height 17
paste input "**********"
type input "**********"
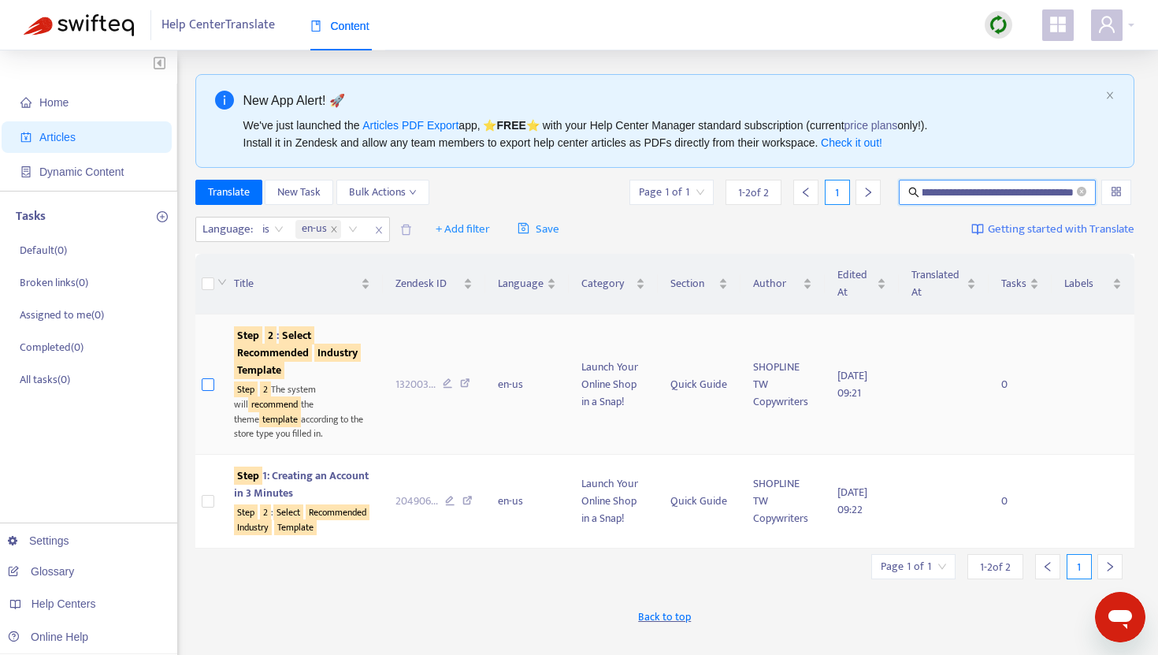
scroll to position [0, 0]
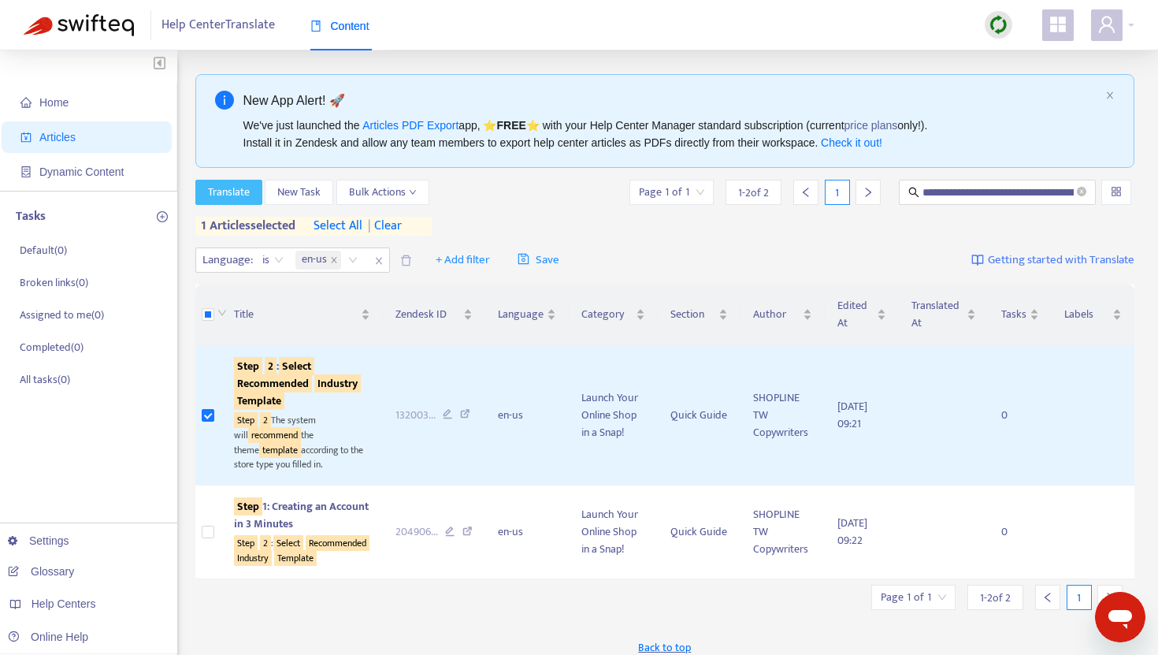
click at [240, 196] on span "Translate" at bounding box center [229, 192] width 42 height 17
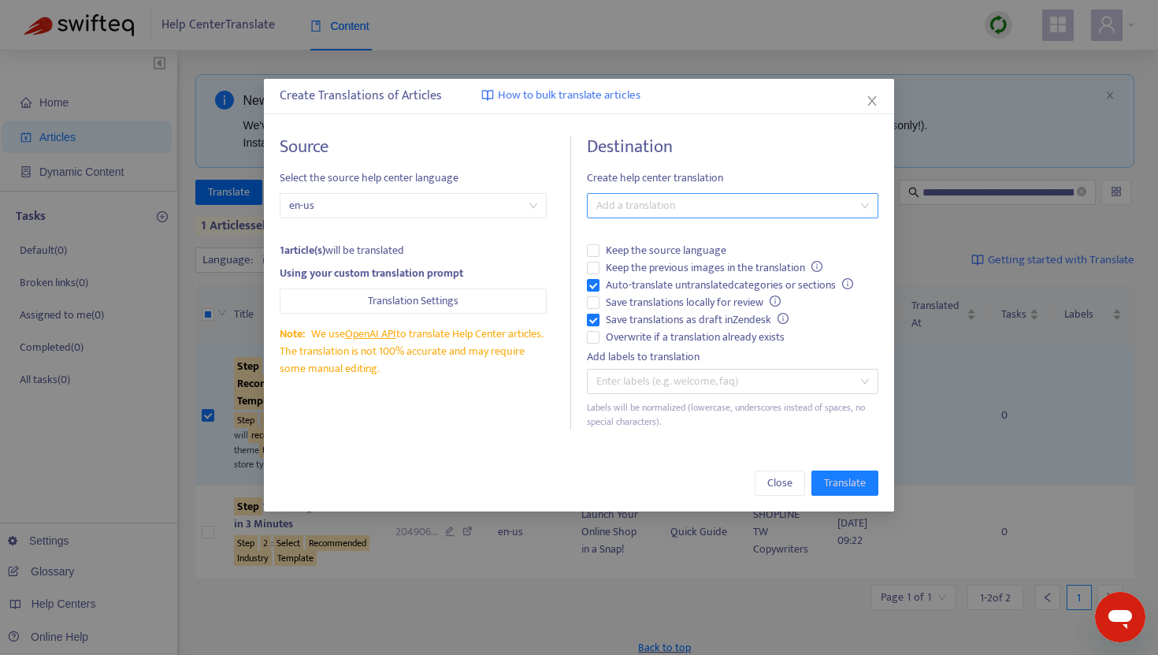
click at [656, 202] on div at bounding box center [725, 205] width 268 height 19
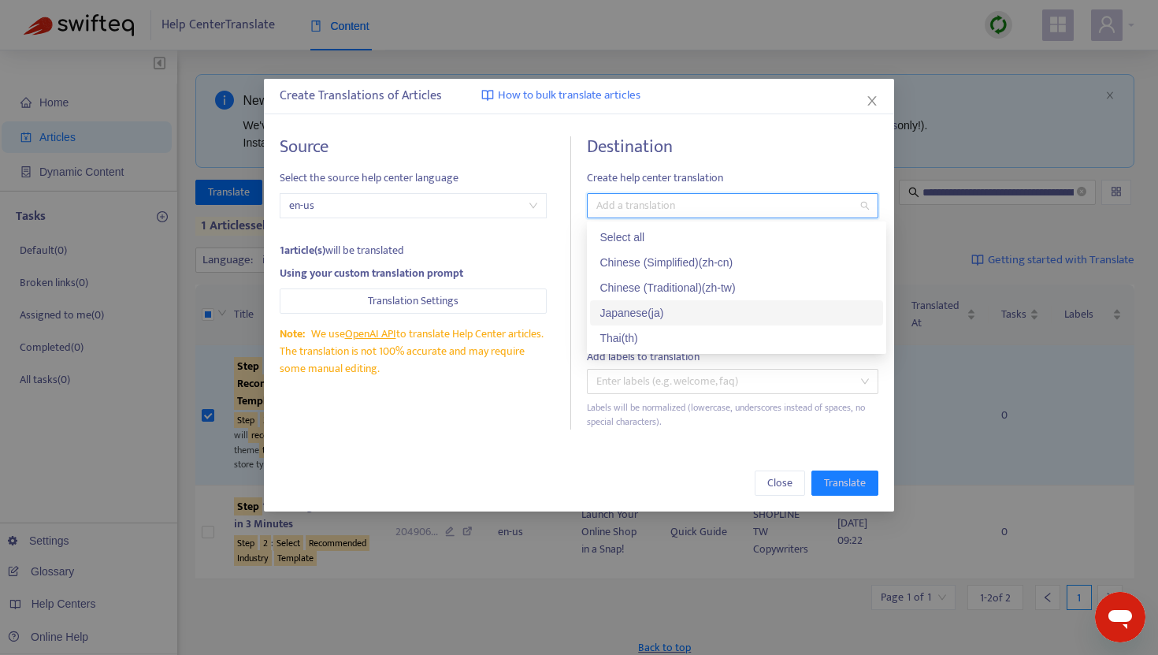
click at [634, 307] on div "Japanese ( ja )" at bounding box center [737, 312] width 274 height 17
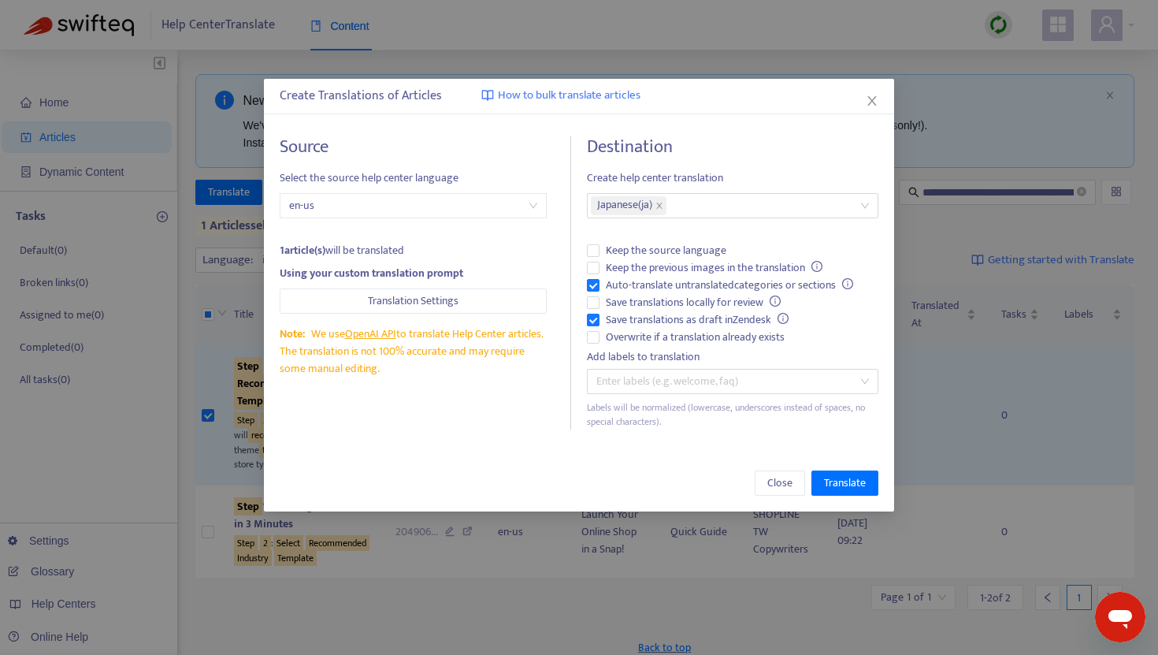
click at [695, 162] on div "Destination Create help center translation Japanese ( ja ) Keep the source lang…" at bounding box center [733, 282] width 292 height 293
click at [857, 488] on span "Translate" at bounding box center [845, 482] width 42 height 17
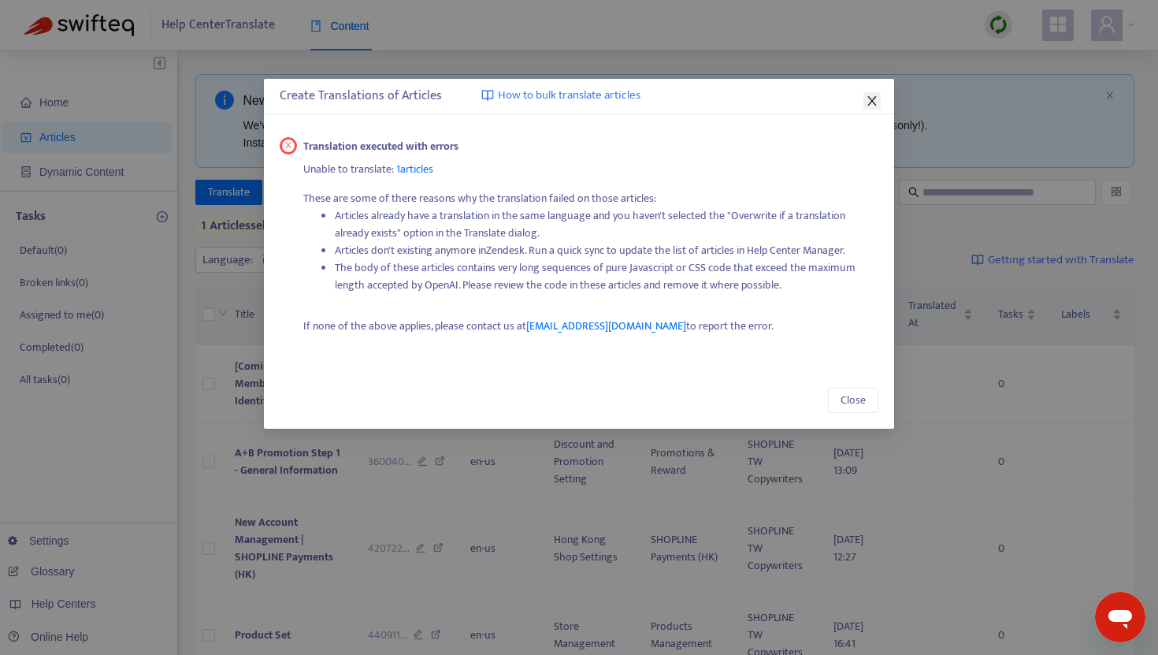
click at [873, 95] on icon "close" at bounding box center [872, 101] width 13 height 13
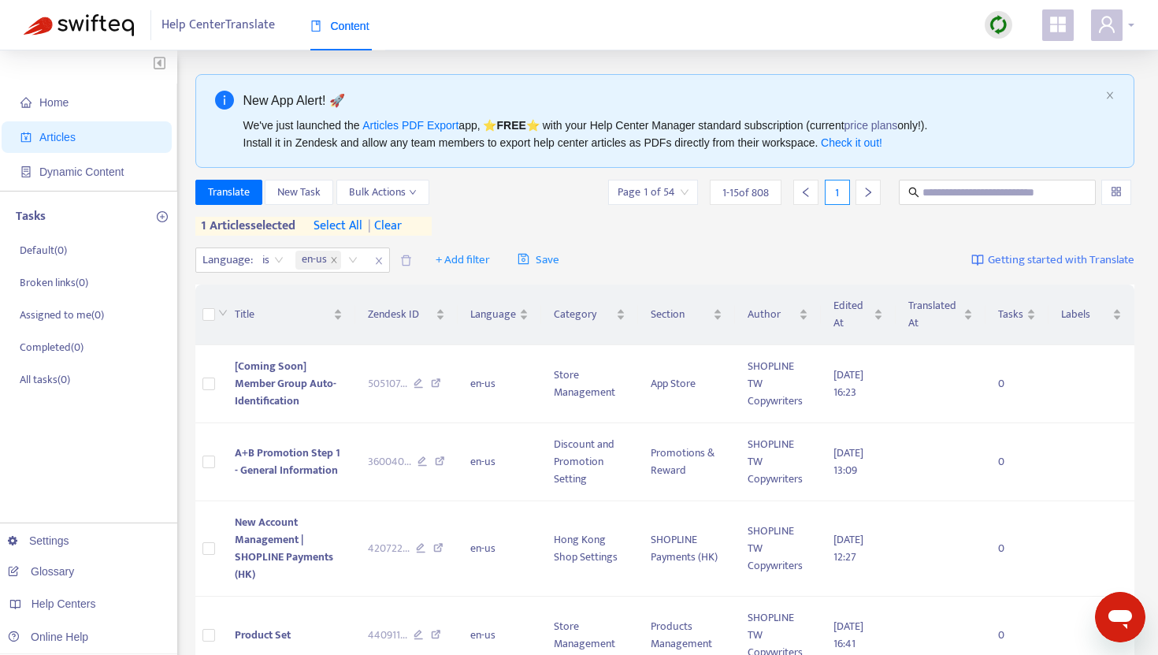
click at [1120, 24] on span at bounding box center [1107, 25] width 32 height 32
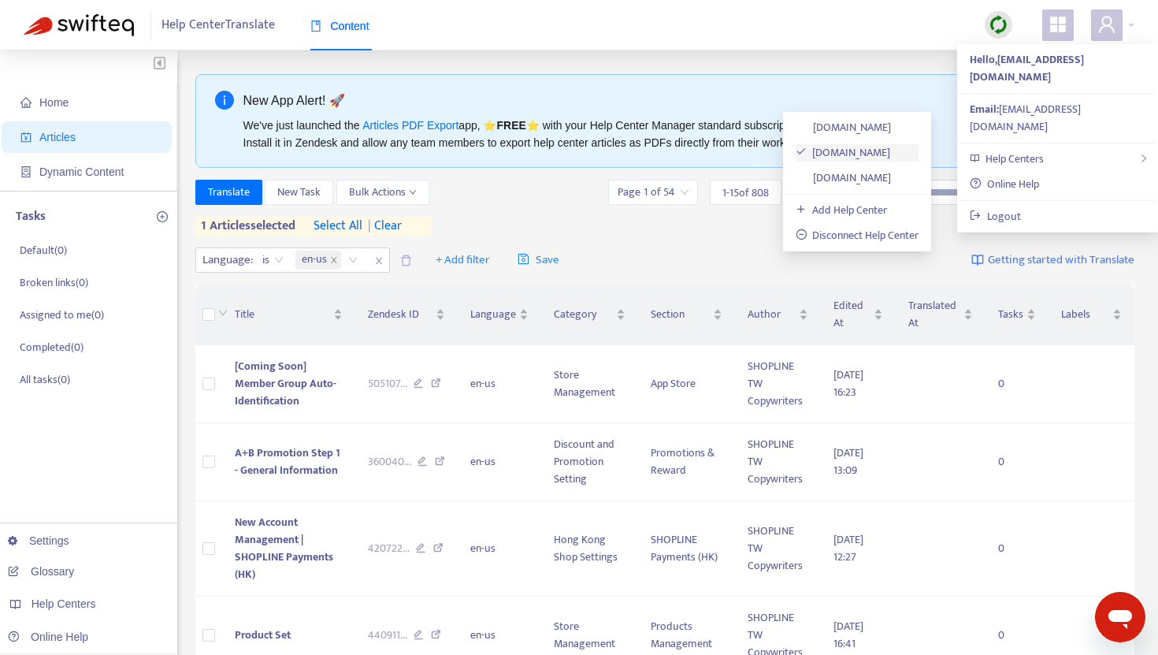
click at [891, 145] on link "support.shoplineapp.com" at bounding box center [843, 152] width 95 height 18
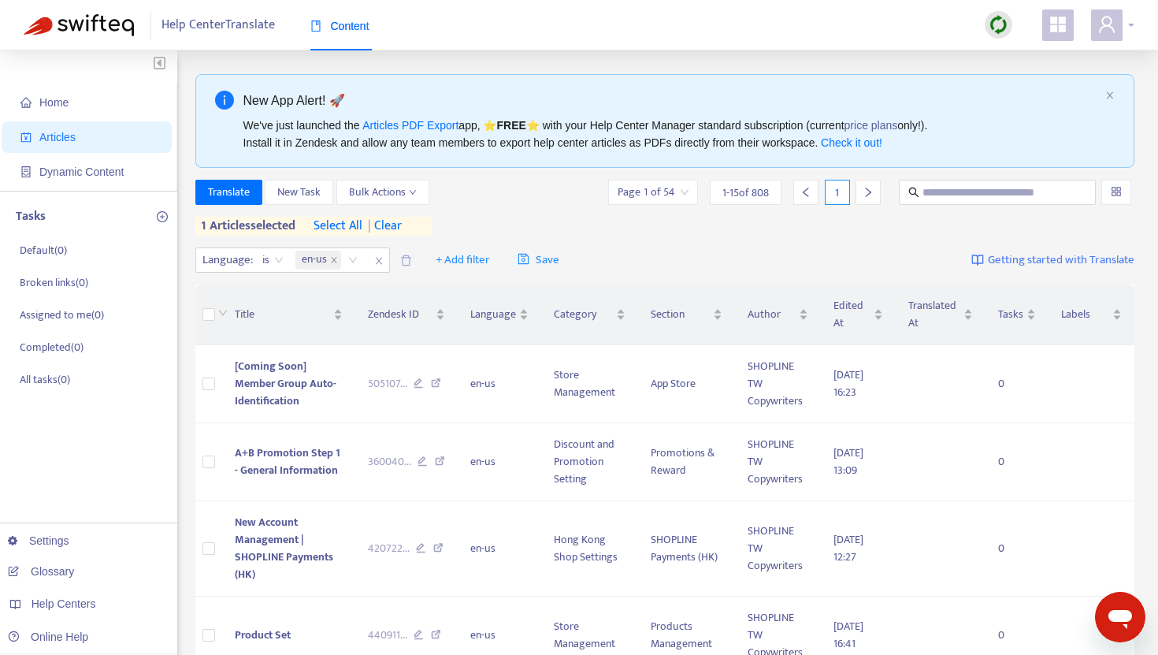
click at [1108, 30] on icon "user" at bounding box center [1106, 24] width 19 height 19
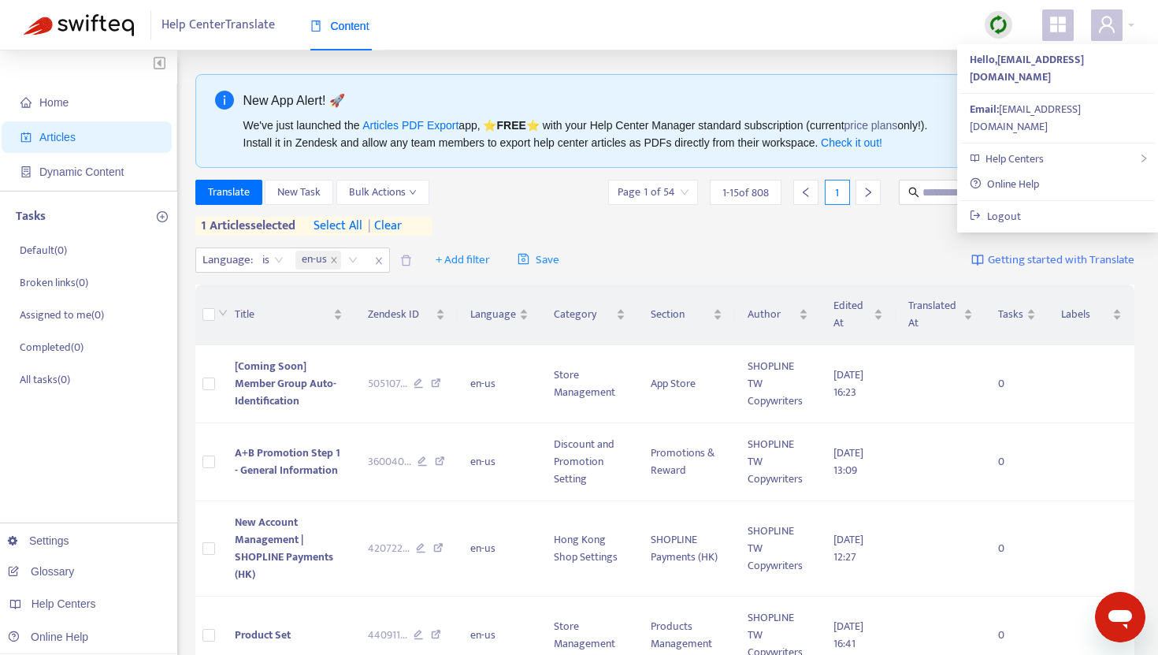
click at [898, 28] on div "Help Center Translate Content" at bounding box center [579, 25] width 1158 height 50
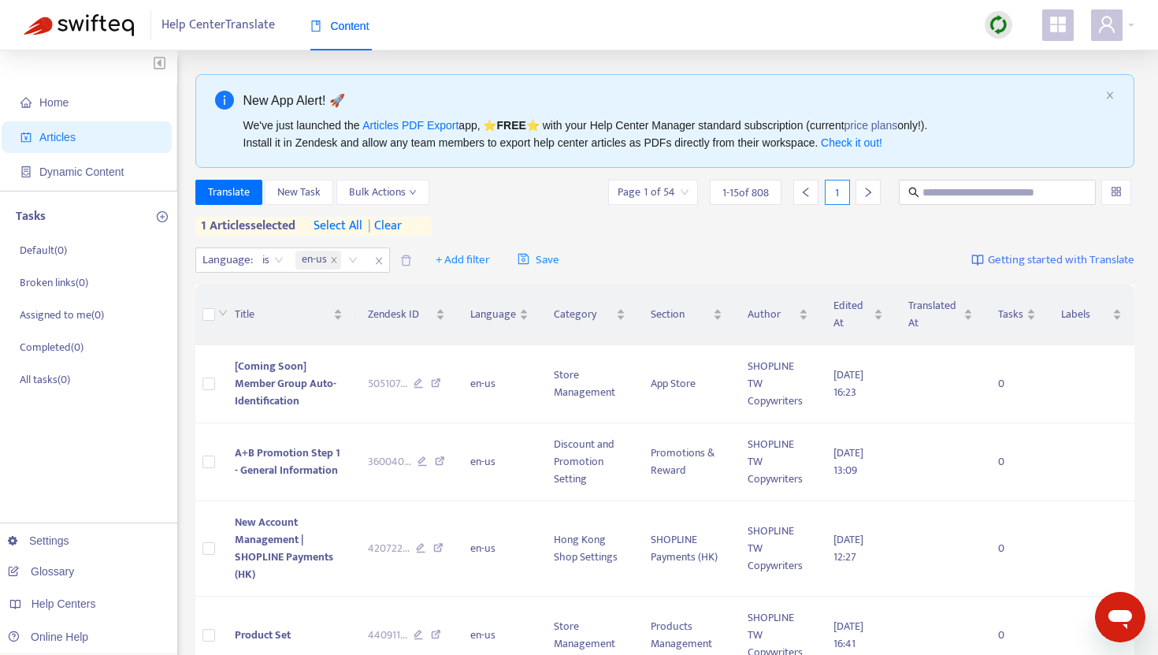
click at [1056, 32] on icon "appstore" at bounding box center [1058, 25] width 16 height 16
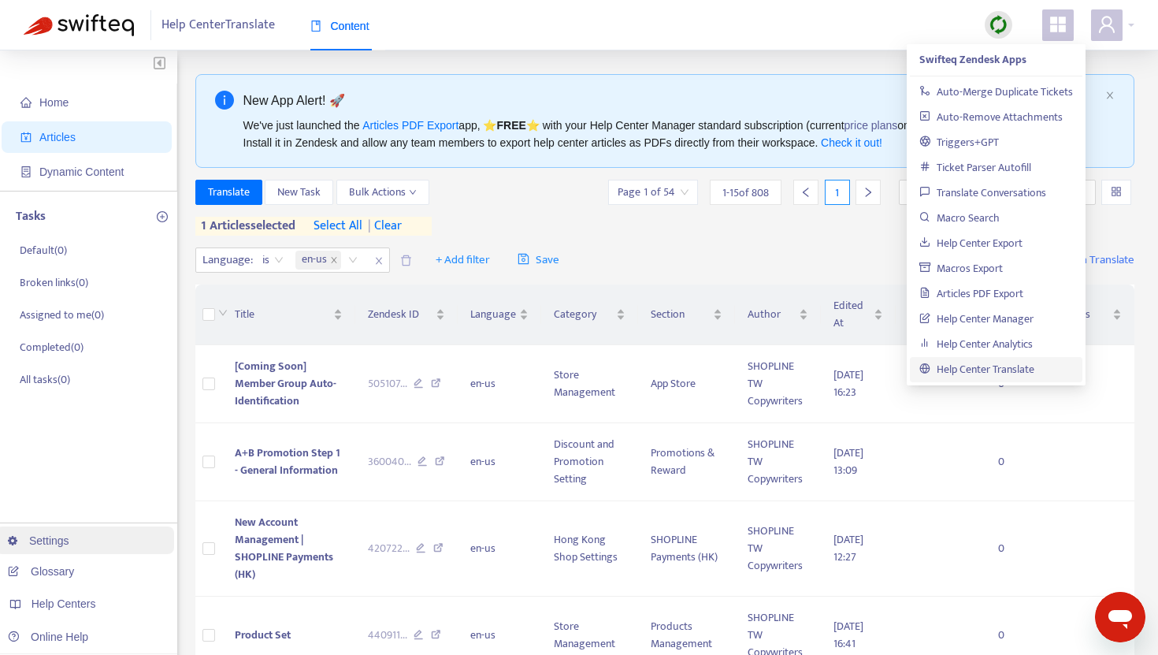
click at [55, 536] on link "Settings" at bounding box center [38, 540] width 61 height 13
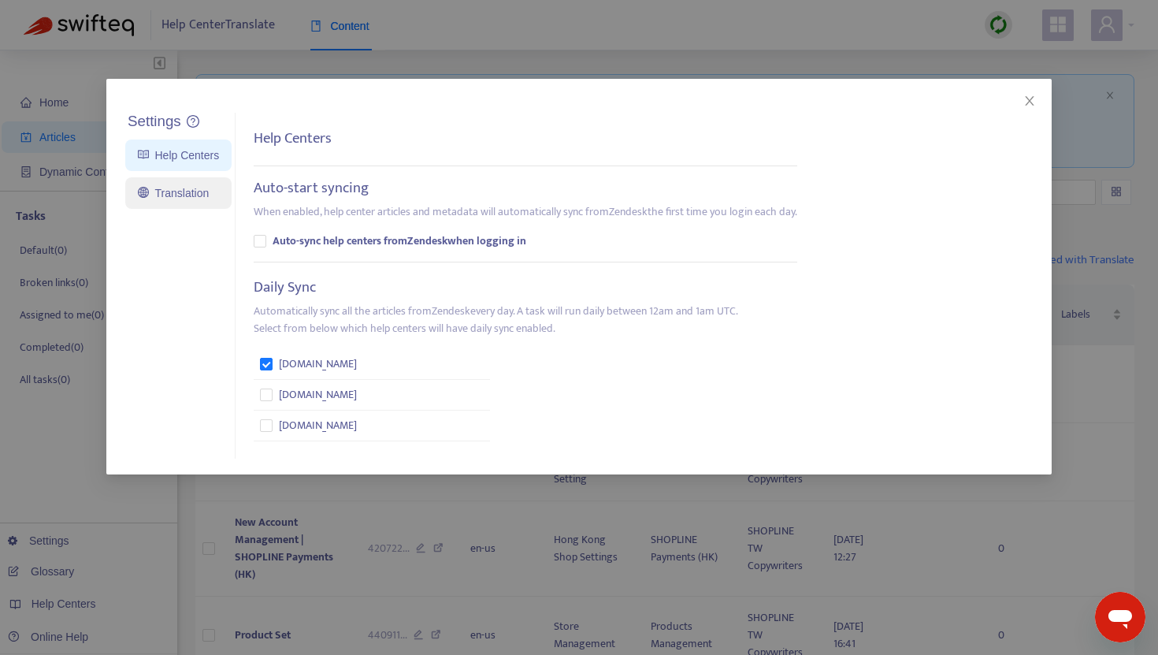
click at [165, 187] on link "Translation" at bounding box center [173, 193] width 71 height 13
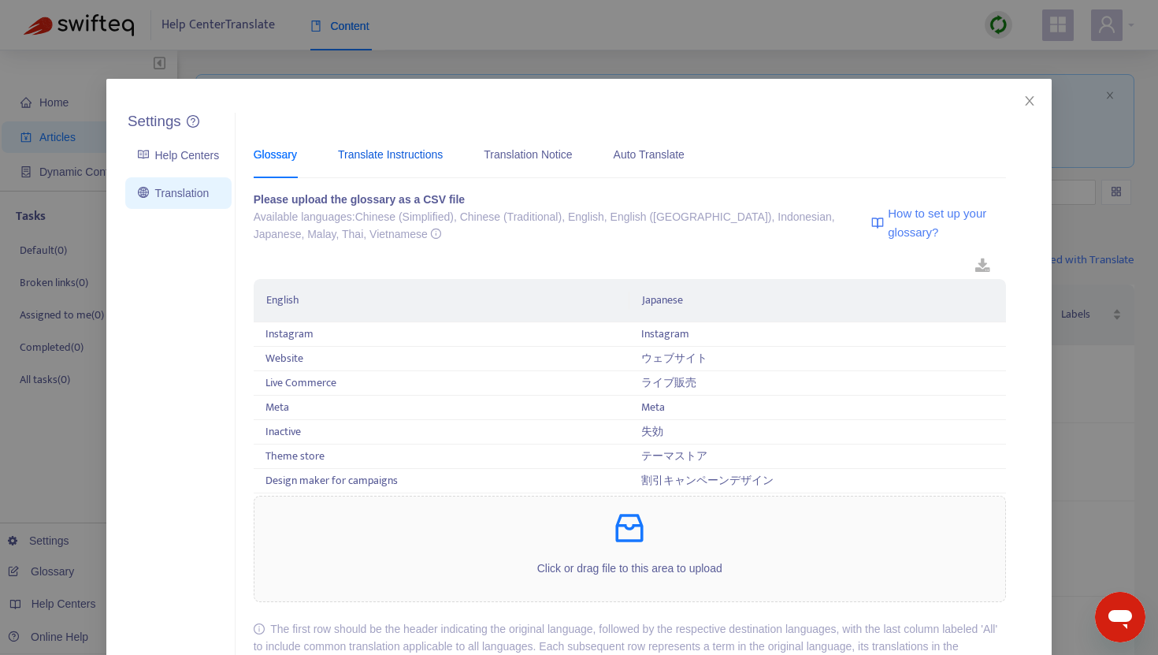
click at [389, 146] on div "Translate Instructions" at bounding box center [390, 154] width 105 height 17
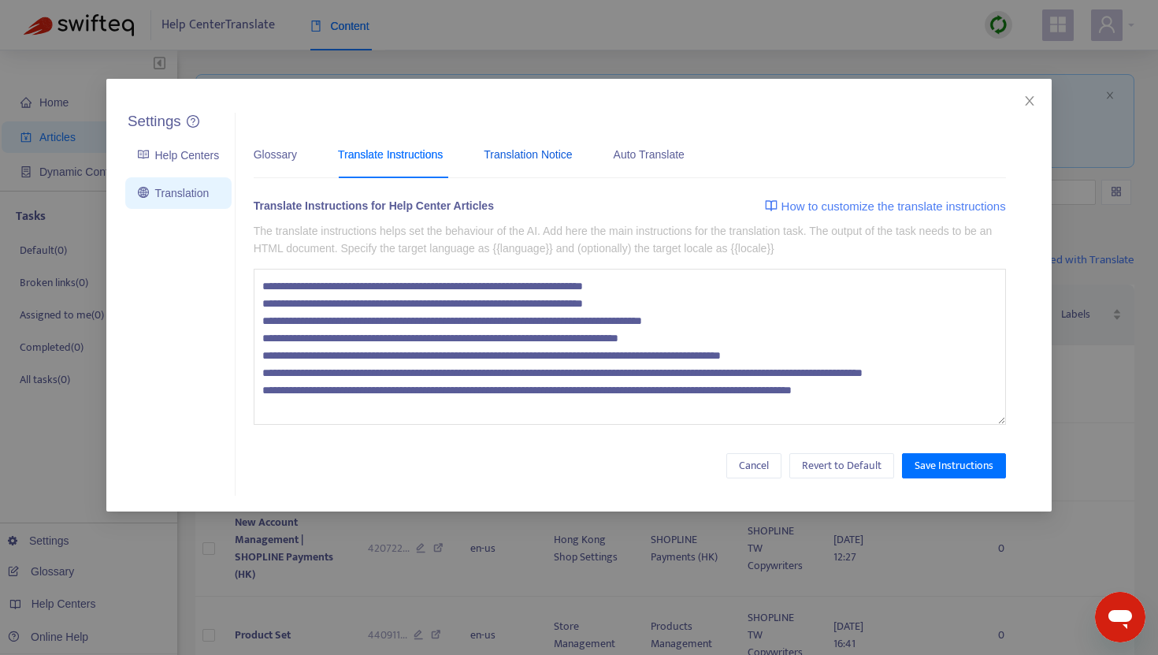
click at [546, 158] on div "Translation Notice" at bounding box center [528, 154] width 88 height 17
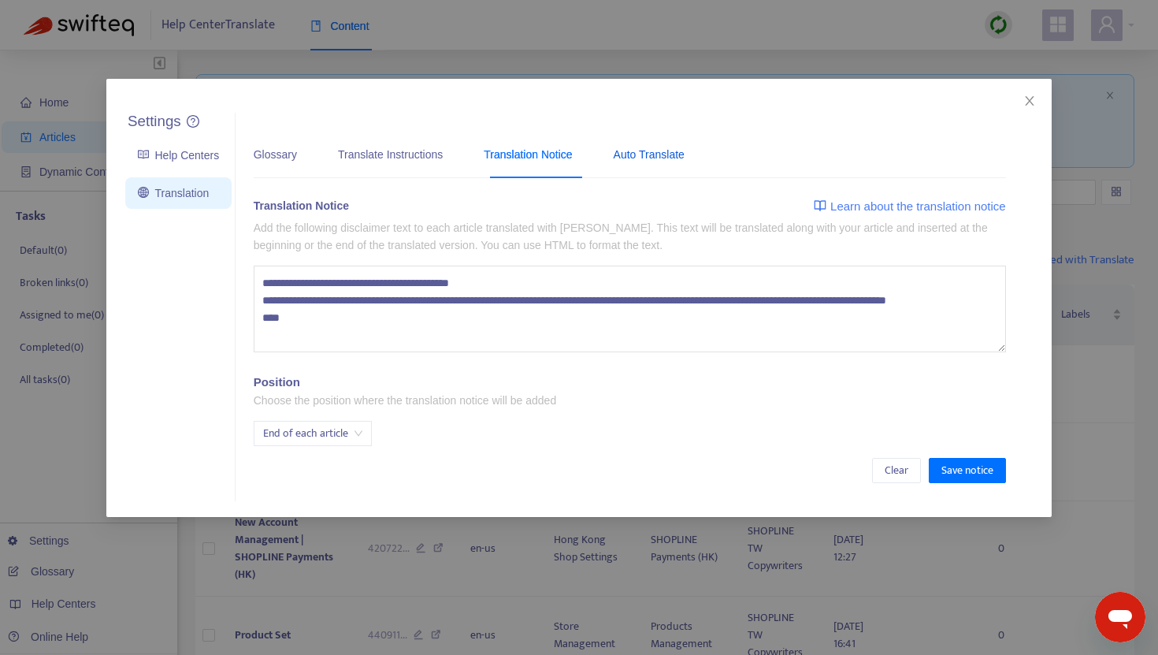
click at [685, 149] on div "Auto Translate" at bounding box center [649, 154] width 71 height 17
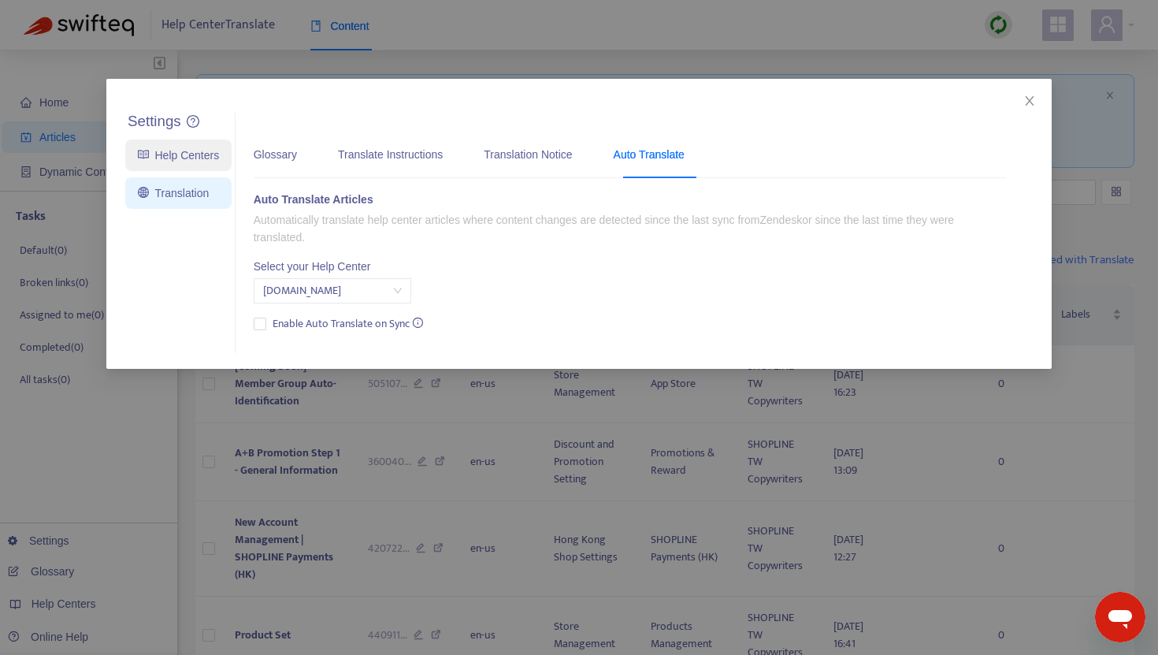
click at [184, 150] on link "Help Centers" at bounding box center [178, 155] width 81 height 13
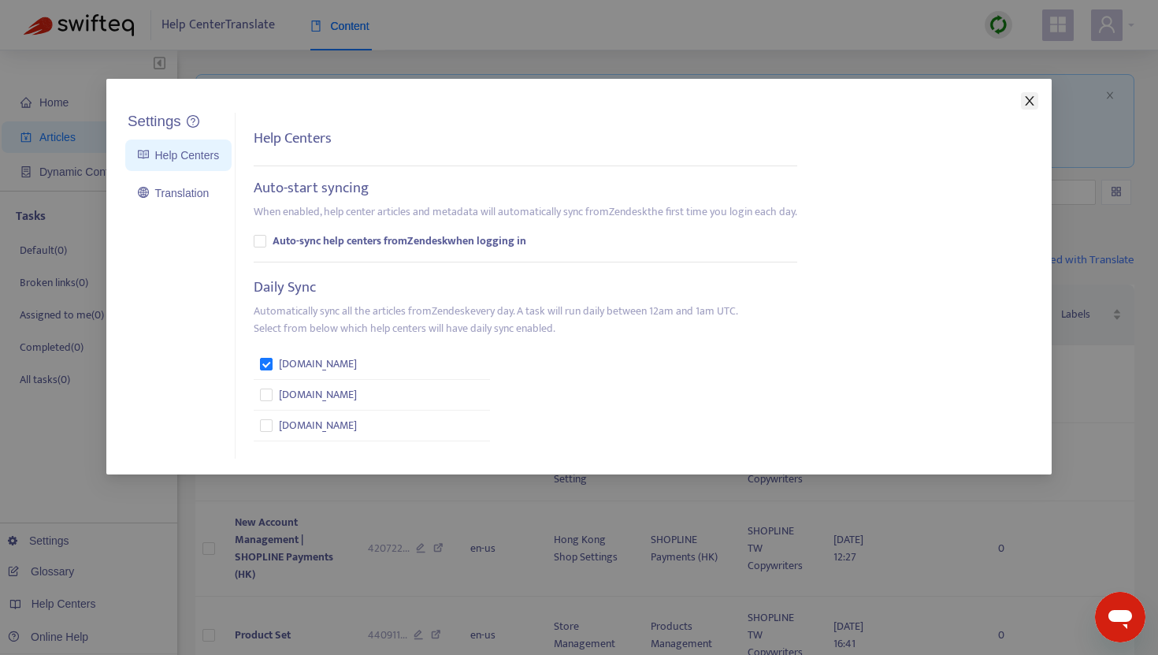
click at [1027, 104] on icon "close" at bounding box center [1029, 100] width 9 height 9
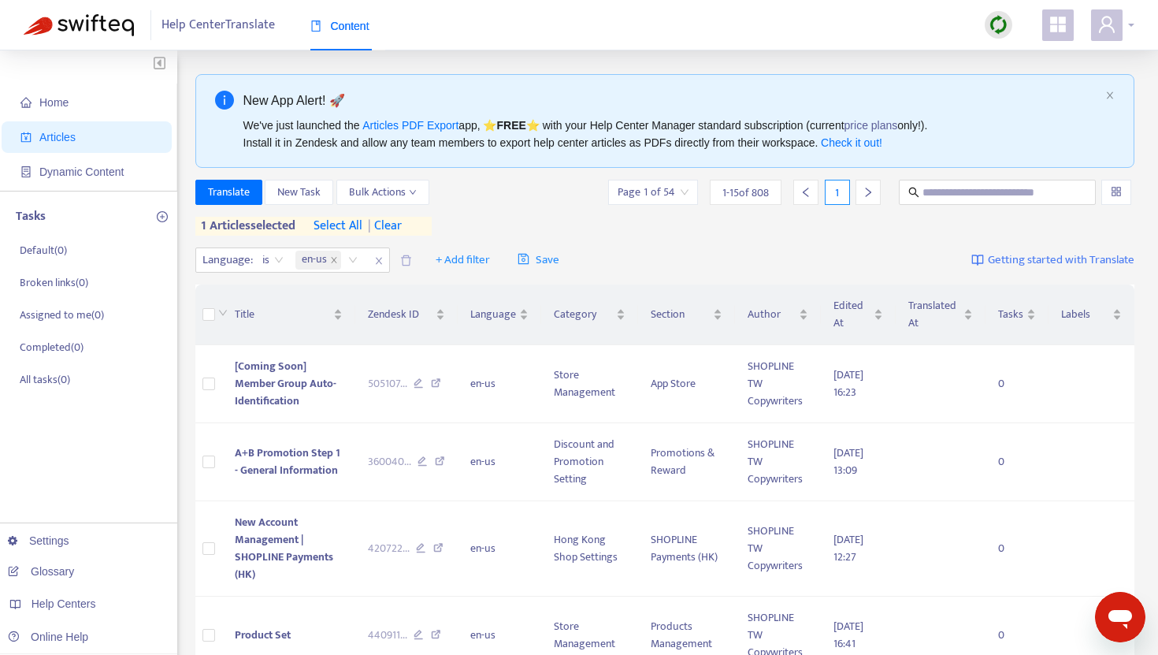
click at [1112, 38] on span at bounding box center [1107, 25] width 32 height 32
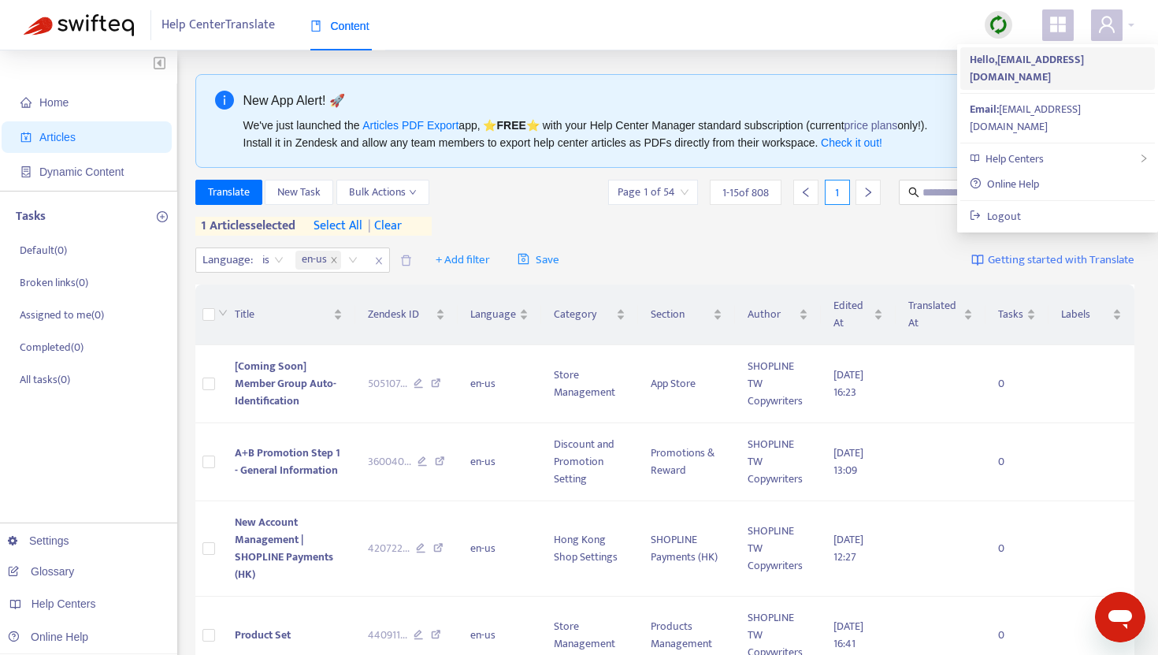
click at [1056, 60] on strong "Hello, yuho.sukeda@gmail.com" at bounding box center [1027, 67] width 114 height 35
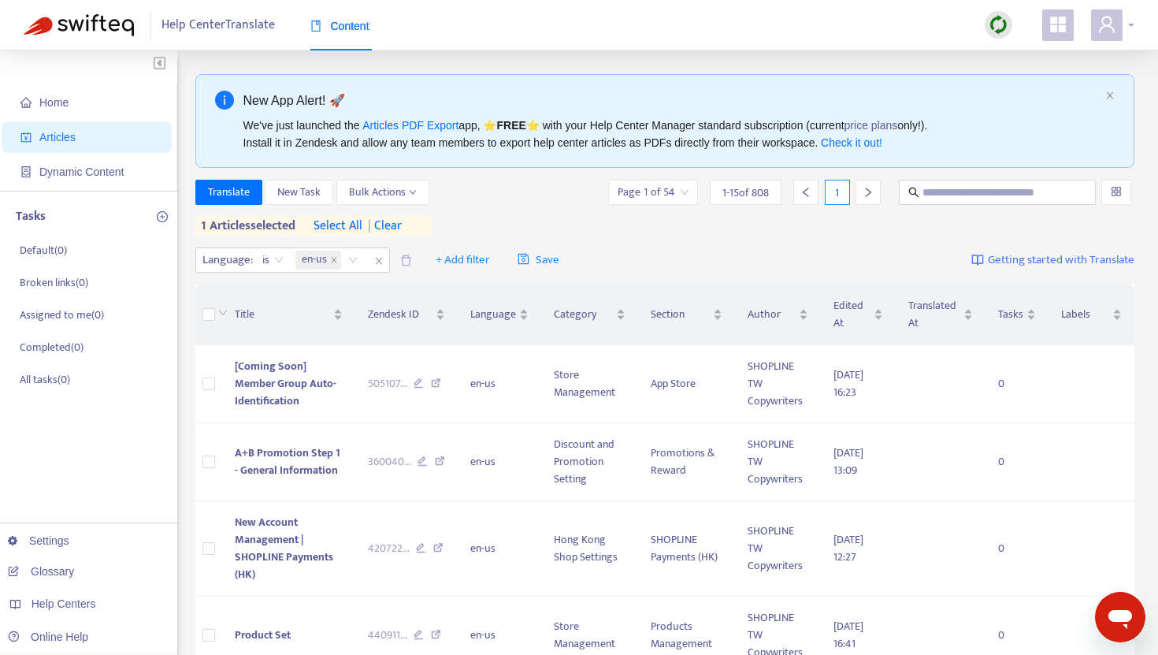
click at [1133, 26] on div at bounding box center [1112, 25] width 43 height 32
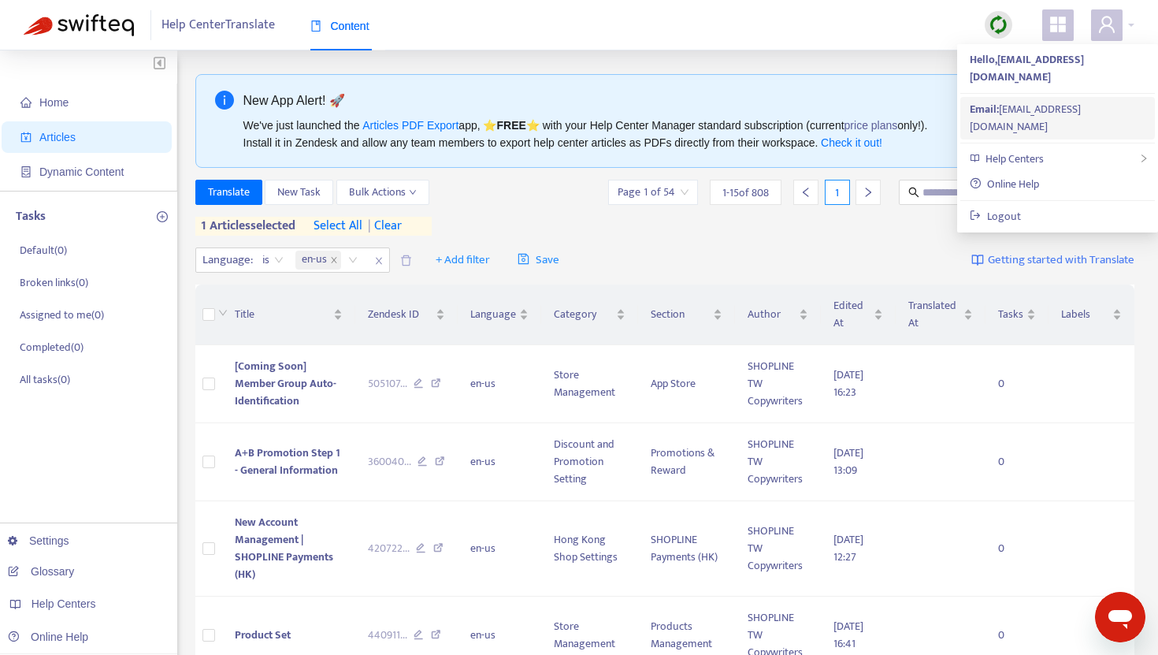
click at [1008, 101] on div "Email: yuho.sukeda@gmail.com" at bounding box center [1058, 118] width 176 height 35
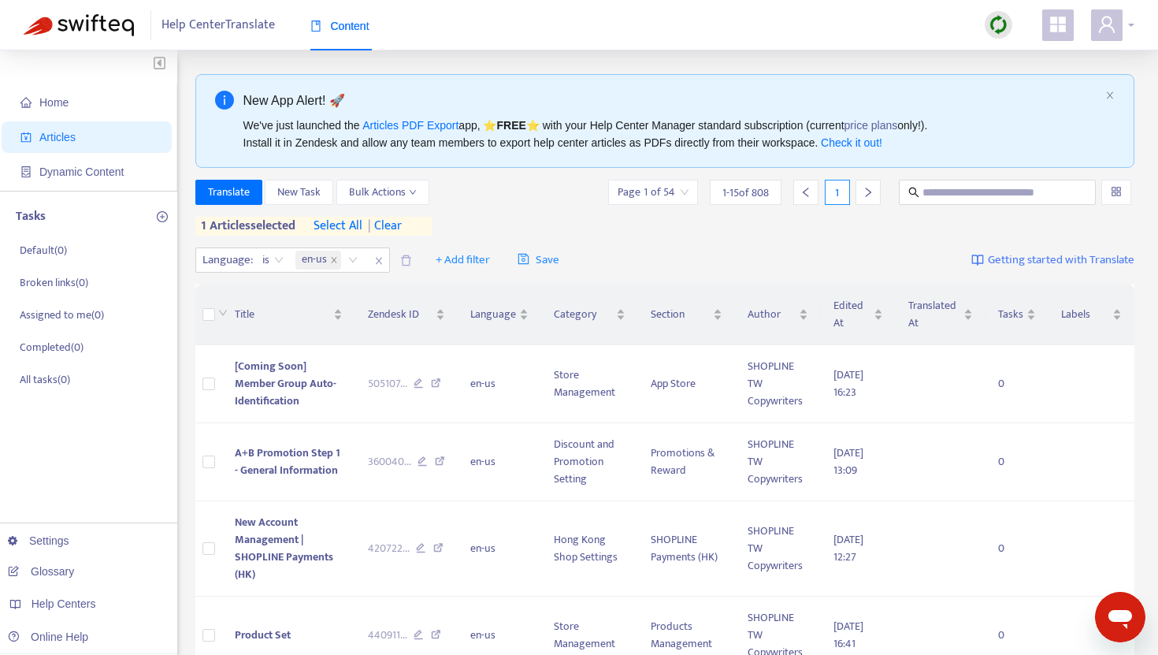
click at [1113, 28] on icon "user" at bounding box center [1106, 24] width 19 height 19
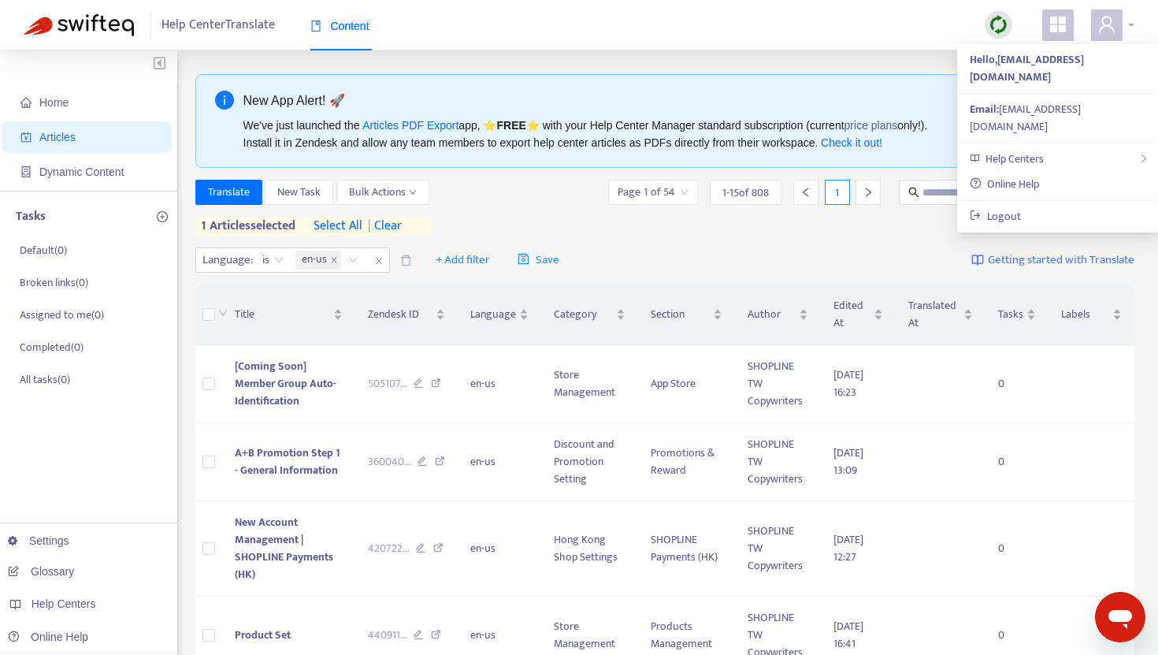
click at [1111, 24] on icon "user" at bounding box center [1107, 24] width 16 height 17
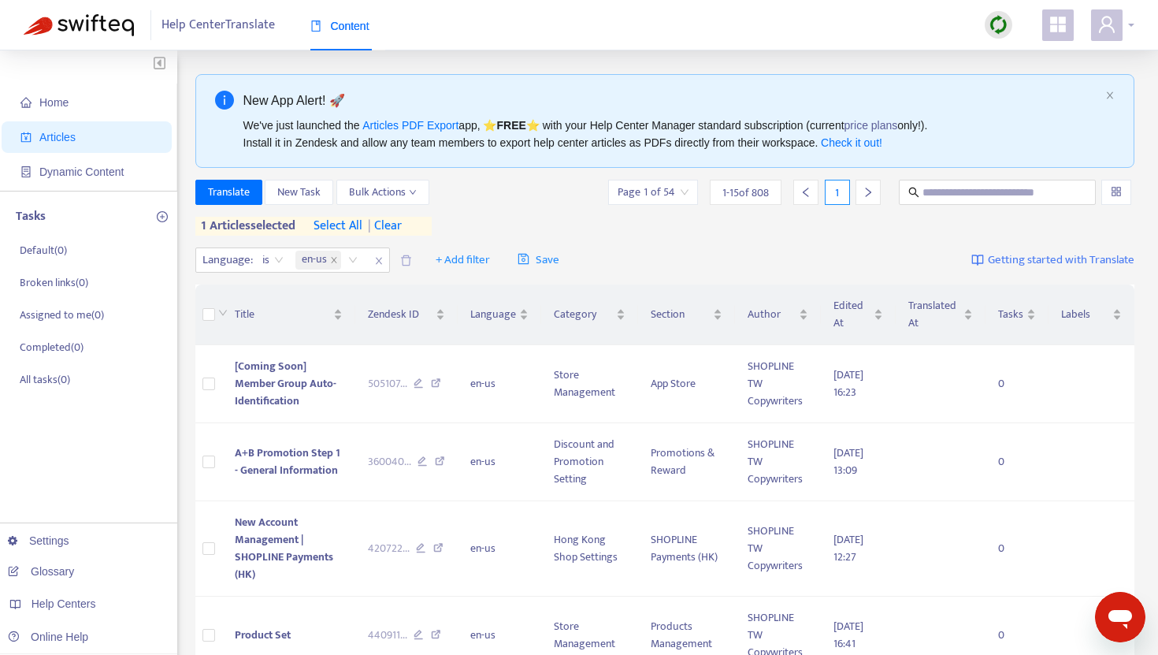
click at [1111, 24] on icon "user" at bounding box center [1107, 24] width 16 height 17
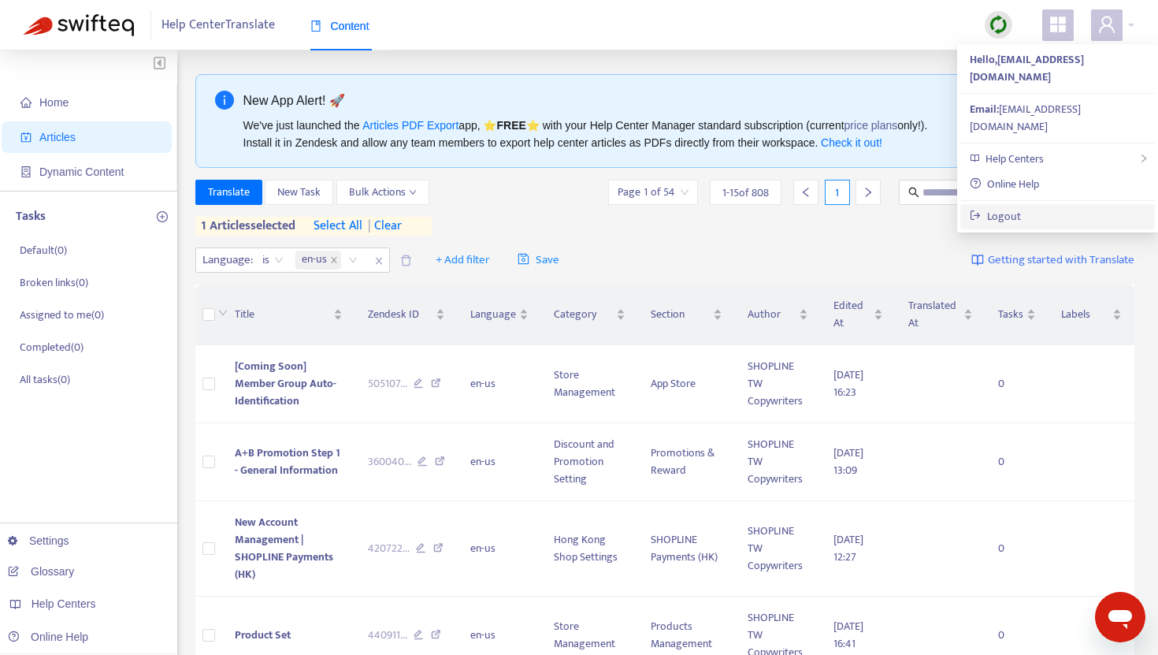
click at [1011, 207] on link "Logout" at bounding box center [995, 216] width 51 height 18
